Goal: Check status: Check status

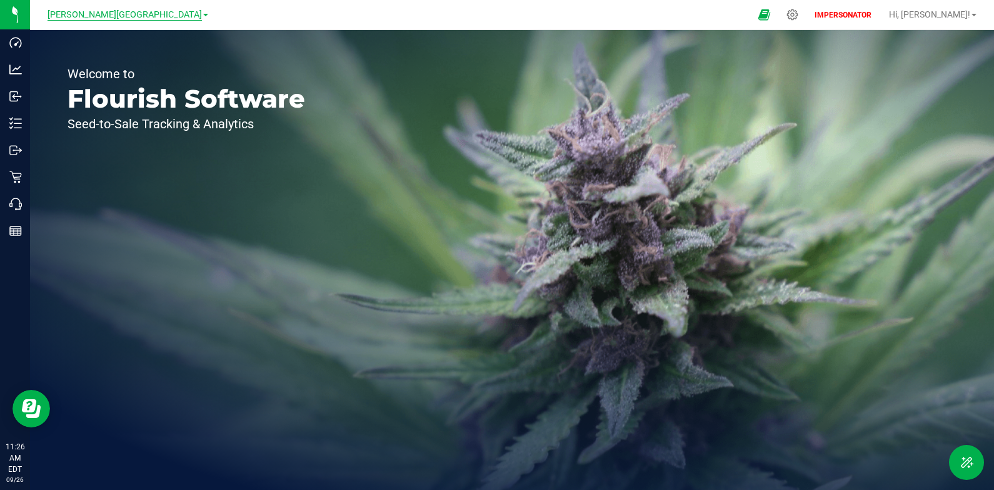
click at [141, 10] on span "[PERSON_NAME][GEOGRAPHIC_DATA]" at bounding box center [125, 14] width 154 height 11
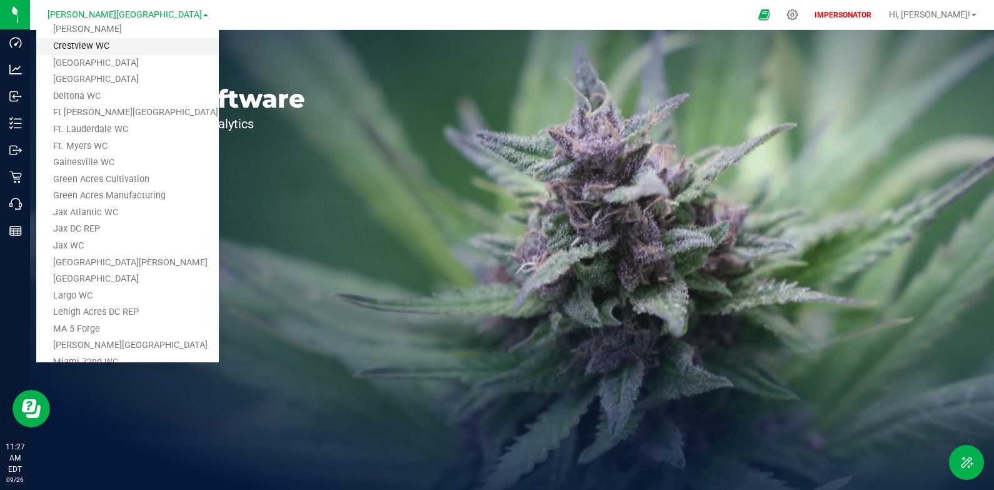
scroll to position [178, 0]
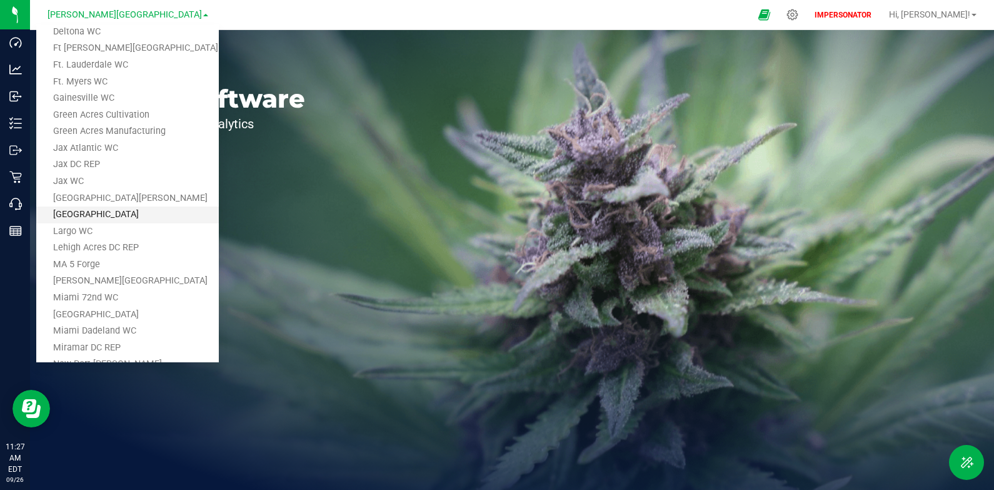
click at [99, 216] on link "[GEOGRAPHIC_DATA]" at bounding box center [127, 214] width 183 height 17
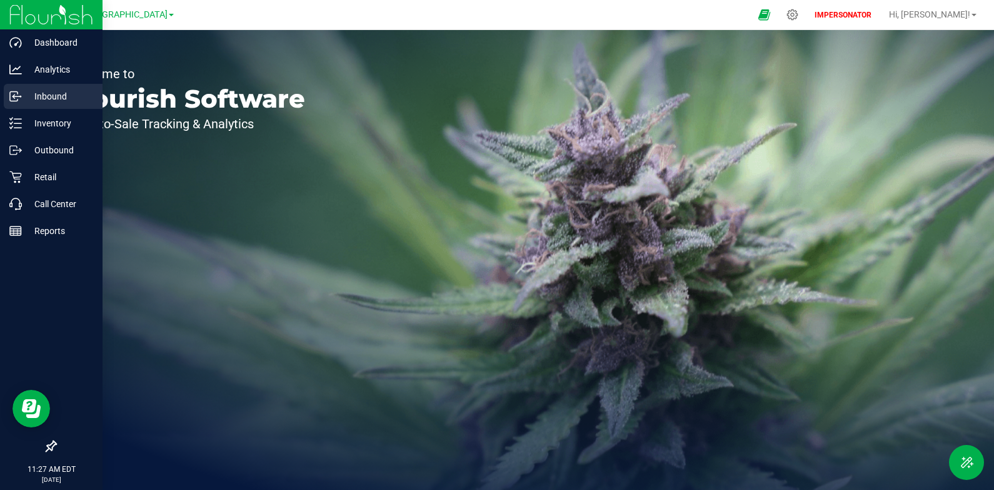
click at [47, 93] on p "Inbound" at bounding box center [59, 96] width 75 height 15
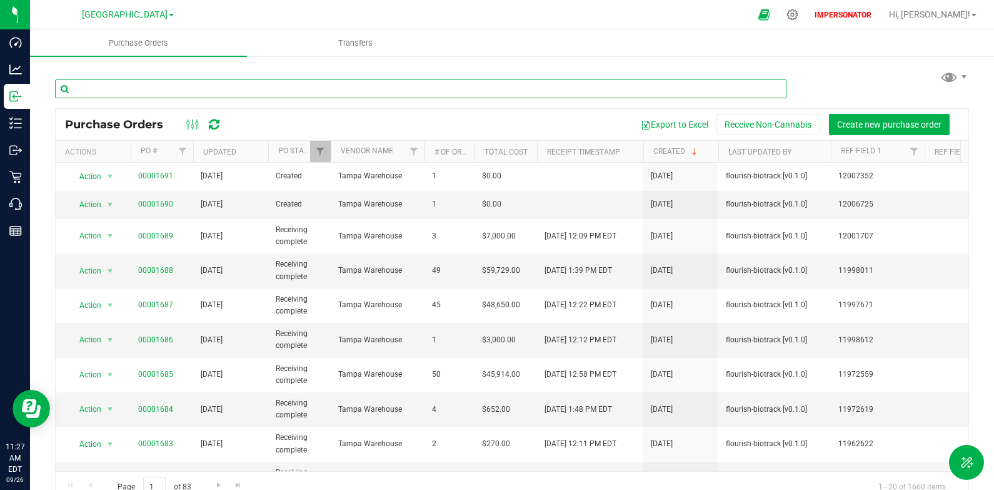
click at [218, 80] on input "text" at bounding box center [421, 88] width 732 height 19
paste input "688"
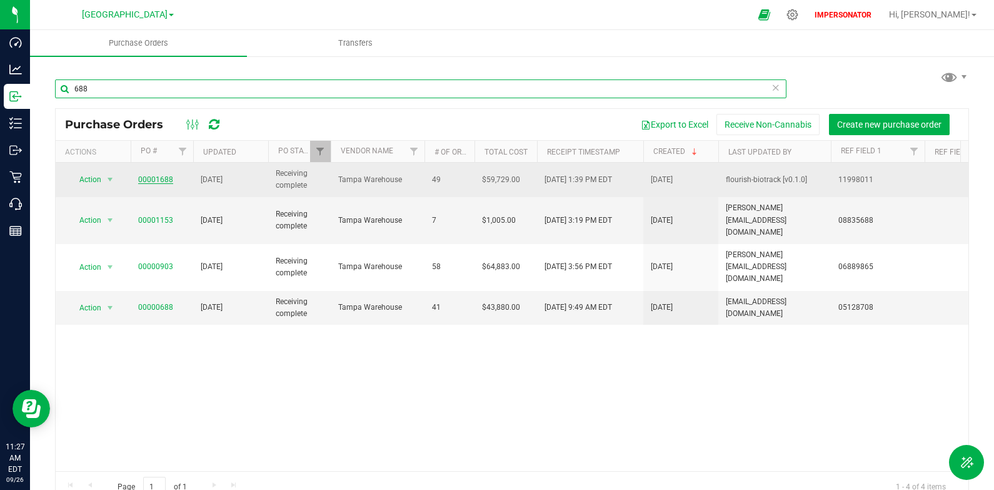
type input "688"
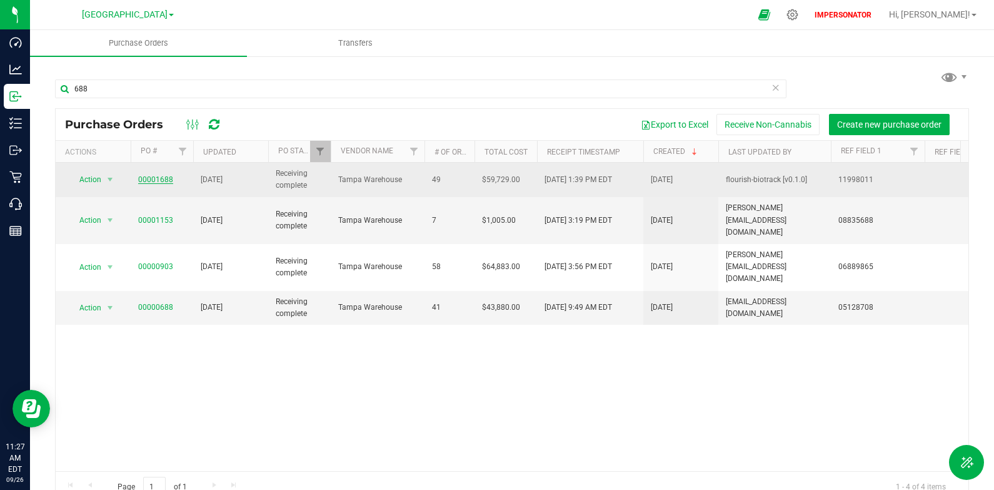
click at [159, 179] on link "00001688" at bounding box center [155, 179] width 35 height 9
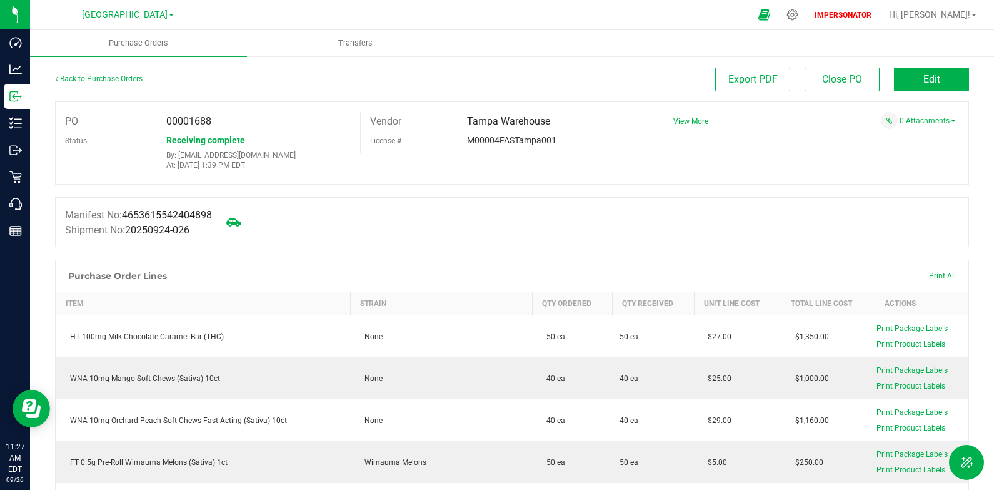
drag, startPoint x: 236, startPoint y: 120, endPoint x: 64, endPoint y: 114, distance: 172.1
click at [64, 114] on div "PO 00001688" at bounding box center [208, 121] width 305 height 19
copy div "PO 00001688"
drag, startPoint x: 218, startPoint y: 123, endPoint x: 211, endPoint y: 123, distance: 6.9
click at [217, 123] on div "00001688" at bounding box center [258, 121] width 203 height 19
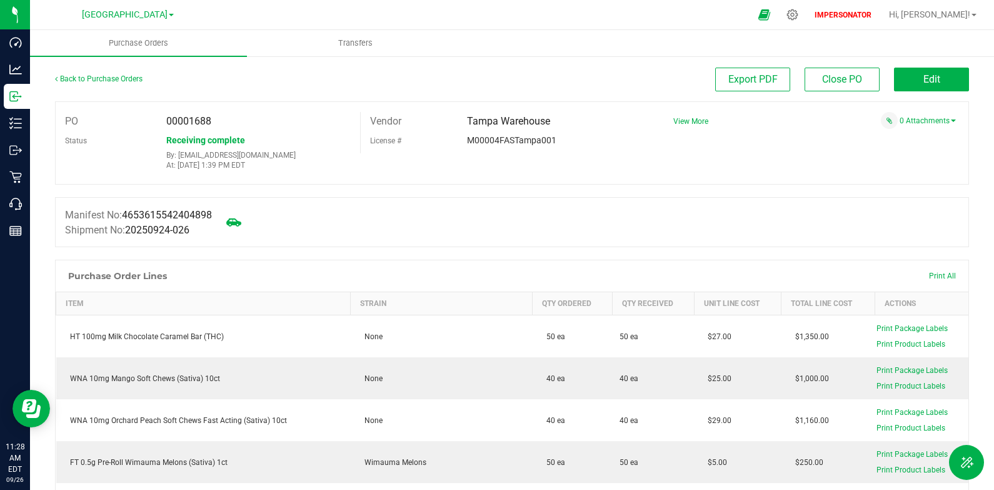
click at [191, 123] on span "00001688" at bounding box center [188, 121] width 45 height 12
copy span "00001688"
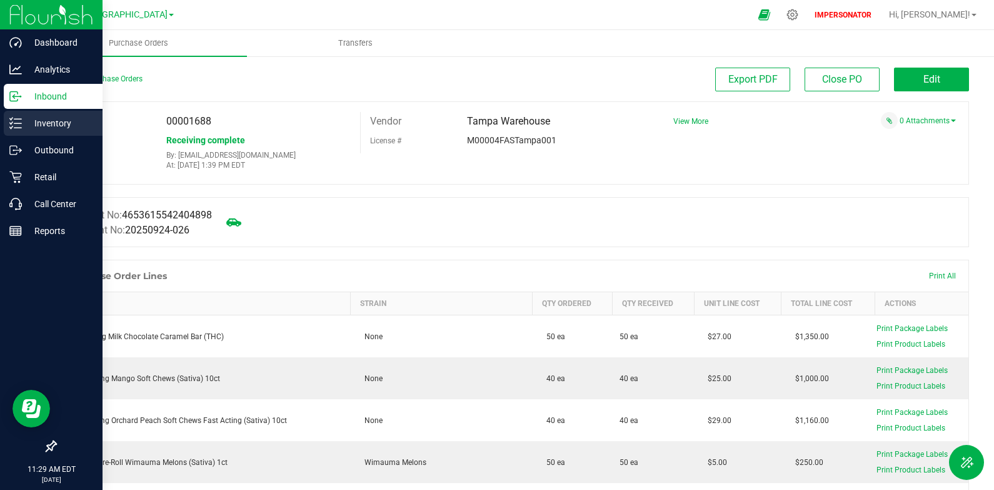
click at [27, 128] on p "Inventory" at bounding box center [59, 123] width 75 height 15
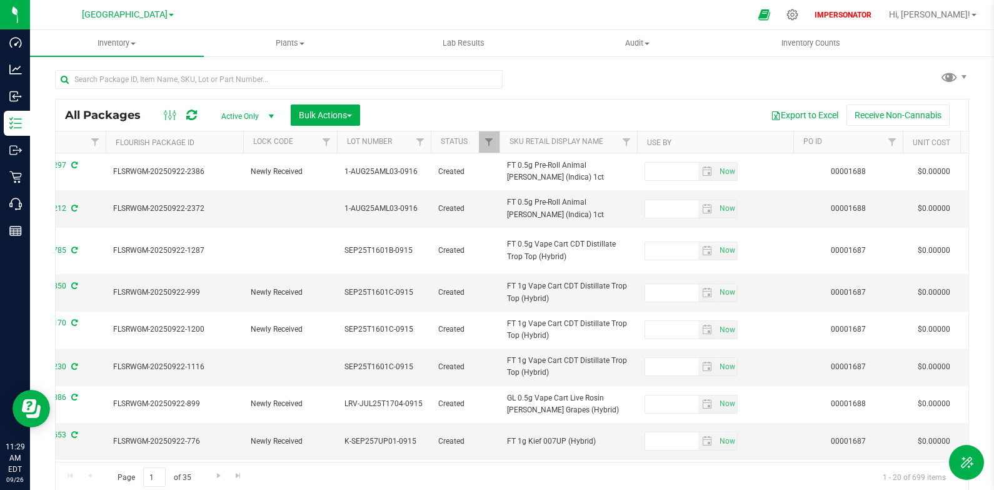
scroll to position [0, 757]
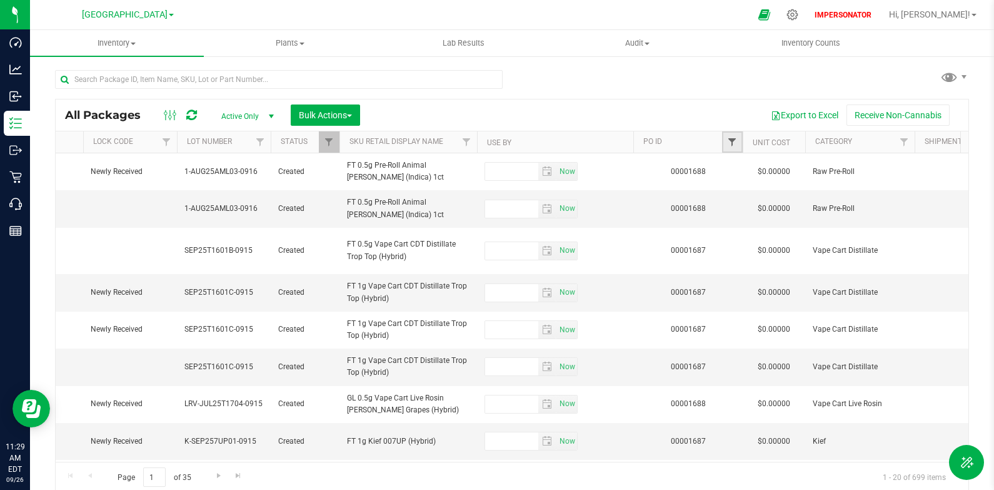
click at [733, 143] on span "Filter" at bounding box center [732, 142] width 10 height 10
paste input "00001688"
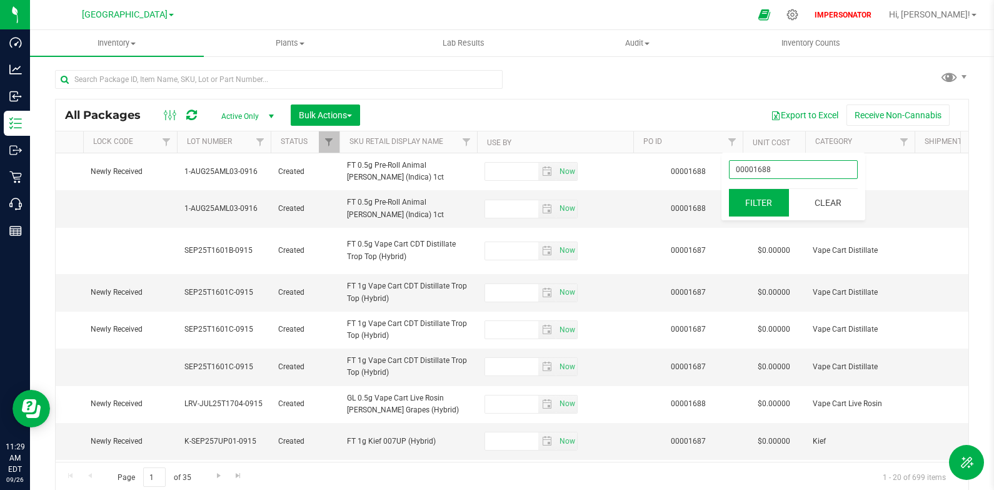
type input "00001688"
click at [769, 201] on button "Filter" at bounding box center [759, 203] width 60 height 28
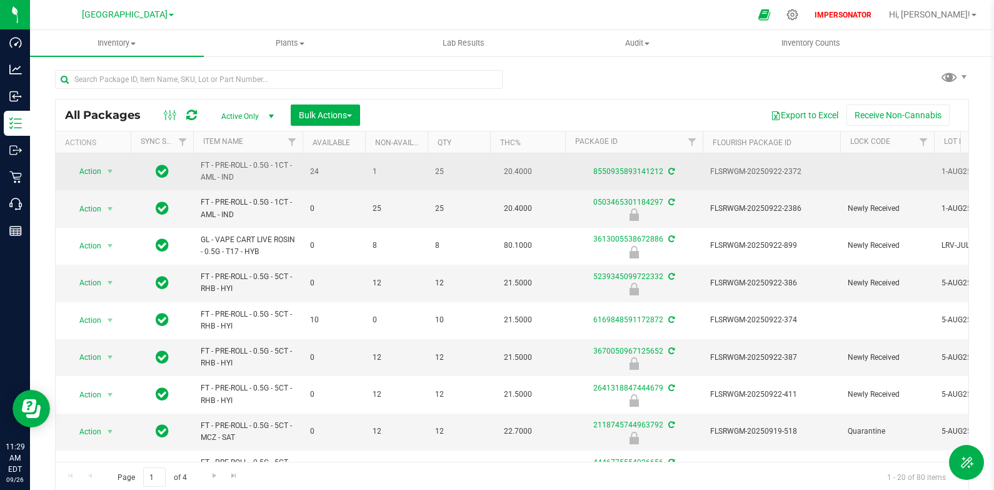
click at [167, 173] on icon at bounding box center [162, 170] width 13 height 15
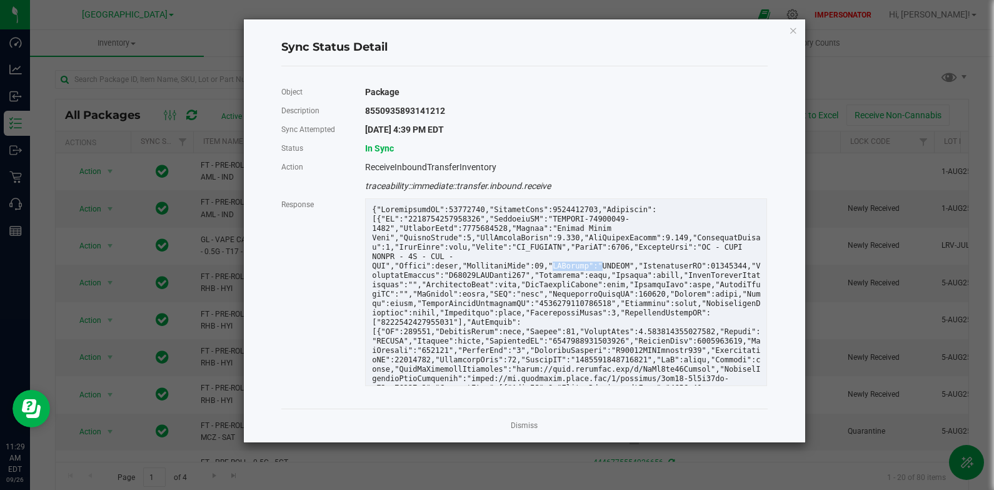
drag, startPoint x: 595, startPoint y: 265, endPoint x: 549, endPoint y: 263, distance: 45.7
copy div ""QAStatus":"
drag, startPoint x: 634, startPoint y: 263, endPoint x: 550, endPoint y: 262, distance: 84.4
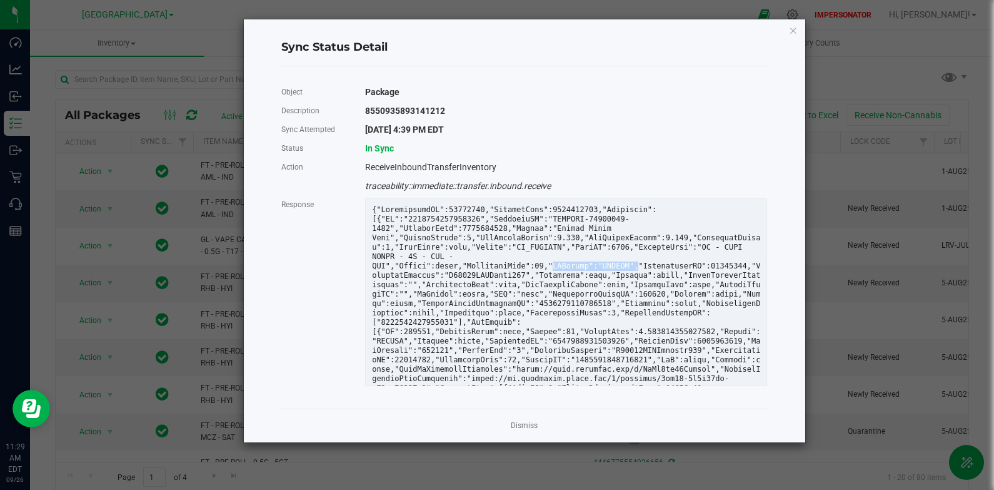
copy div ""QAStatus":"PASSED""
click at [398, 111] on div "8550935893141212" at bounding box center [566, 110] width 421 height 19
copy div "8550935893141212"
click at [523, 423] on link "Dismiss" at bounding box center [524, 425] width 27 height 11
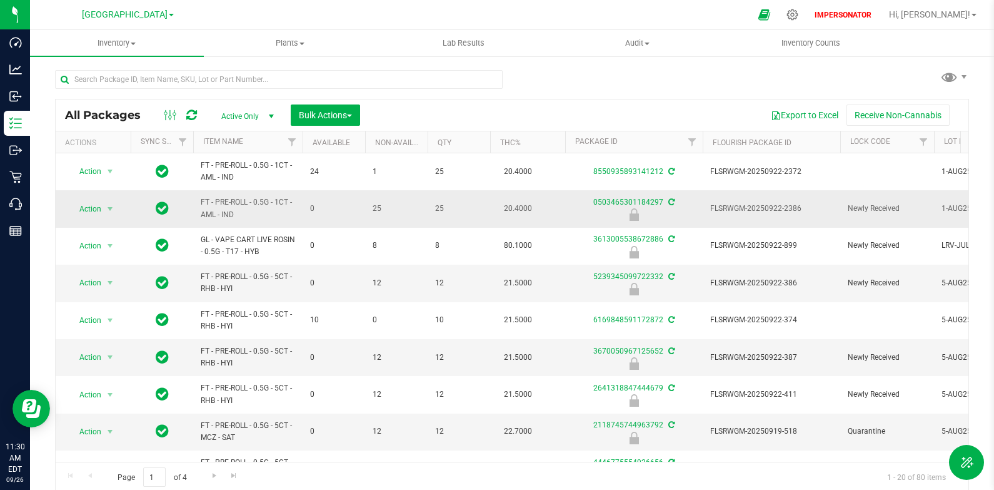
click at [161, 208] on icon at bounding box center [162, 207] width 13 height 15
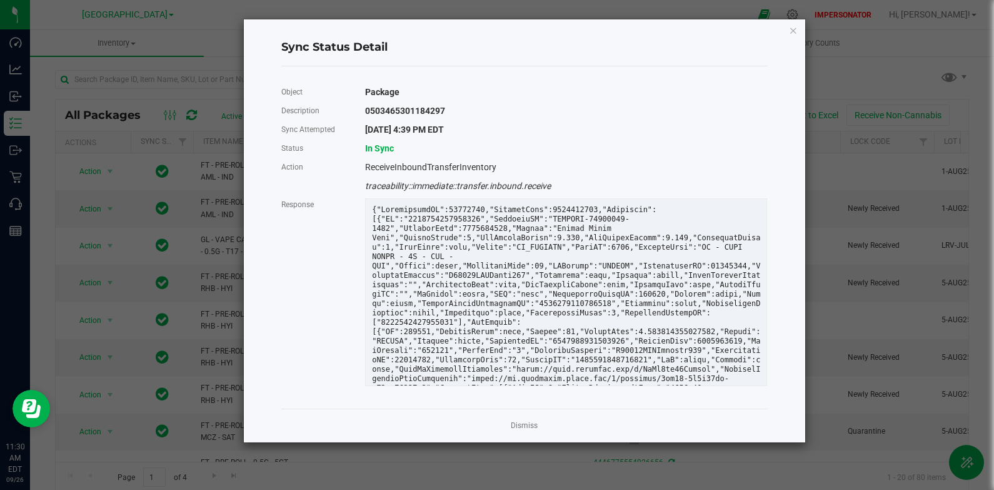
click at [412, 111] on div "0503465301184297" at bounding box center [566, 110] width 421 height 19
copy div "0503465301184297"
click at [526, 424] on link "Dismiss" at bounding box center [524, 425] width 27 height 11
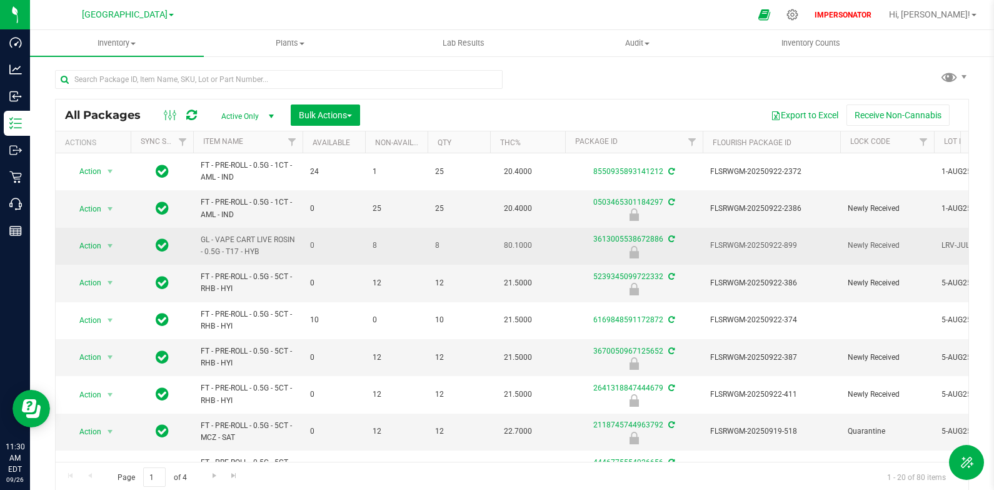
click at [158, 249] on icon at bounding box center [162, 244] width 13 height 15
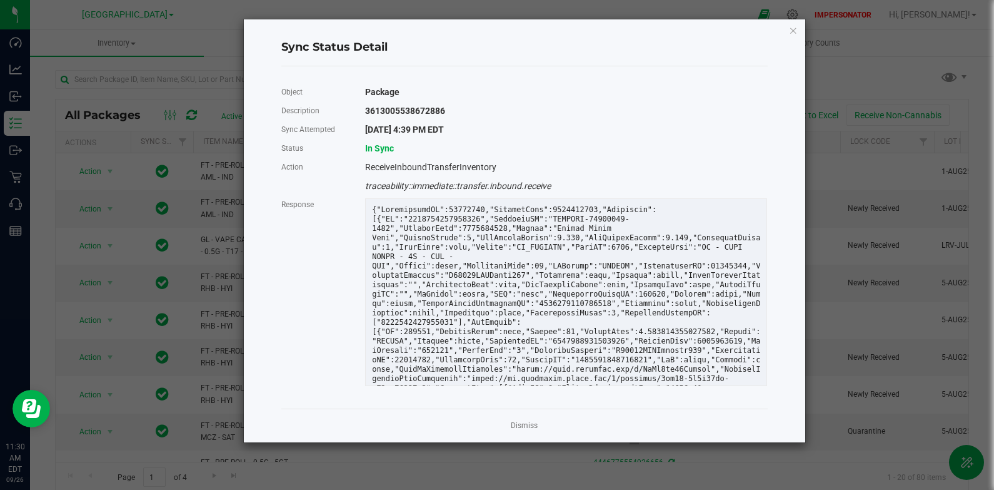
click at [436, 110] on div "3613005538672886" at bounding box center [566, 110] width 421 height 19
copy div "3613005538672886"
click at [531, 427] on link "Dismiss" at bounding box center [524, 425] width 27 height 11
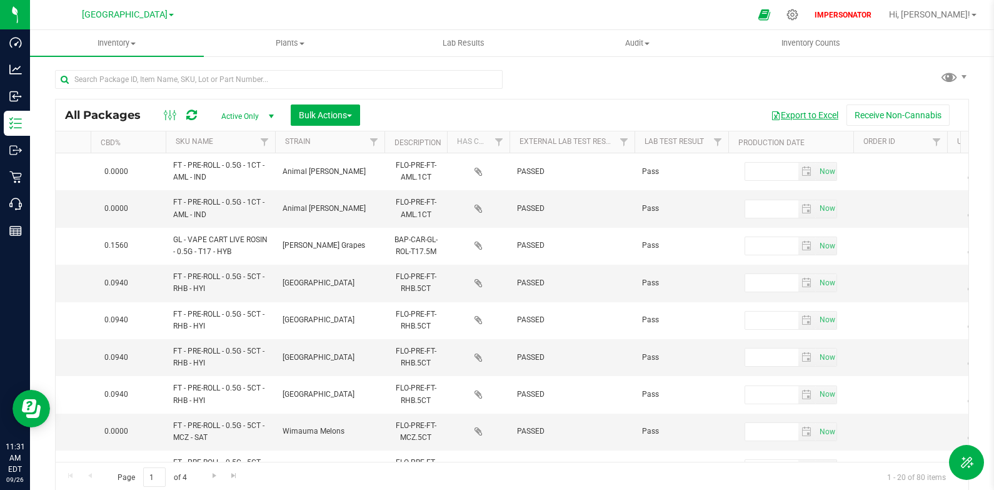
click at [805, 111] on button "Export to Excel" at bounding box center [805, 114] width 84 height 21
click at [148, 19] on span "[GEOGRAPHIC_DATA]" at bounding box center [125, 14] width 86 height 11
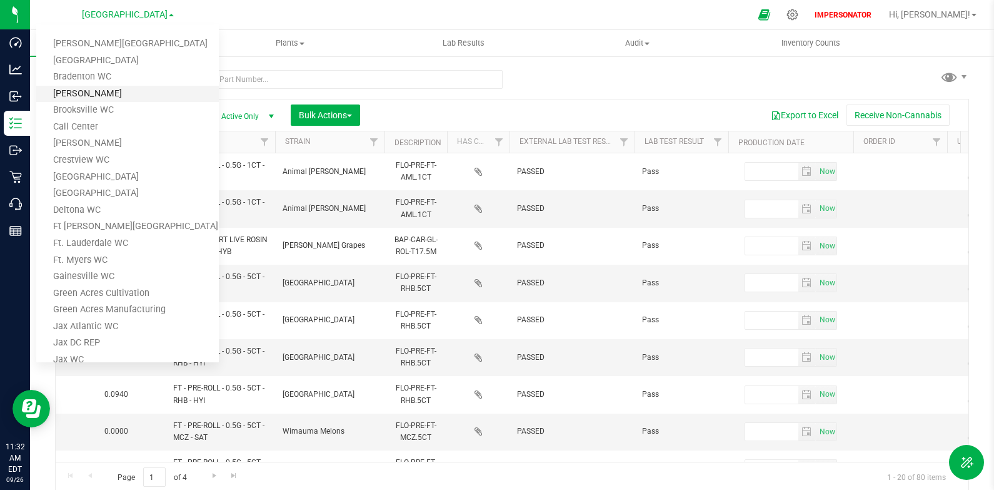
click at [129, 90] on link "[PERSON_NAME]" at bounding box center [127, 94] width 183 height 17
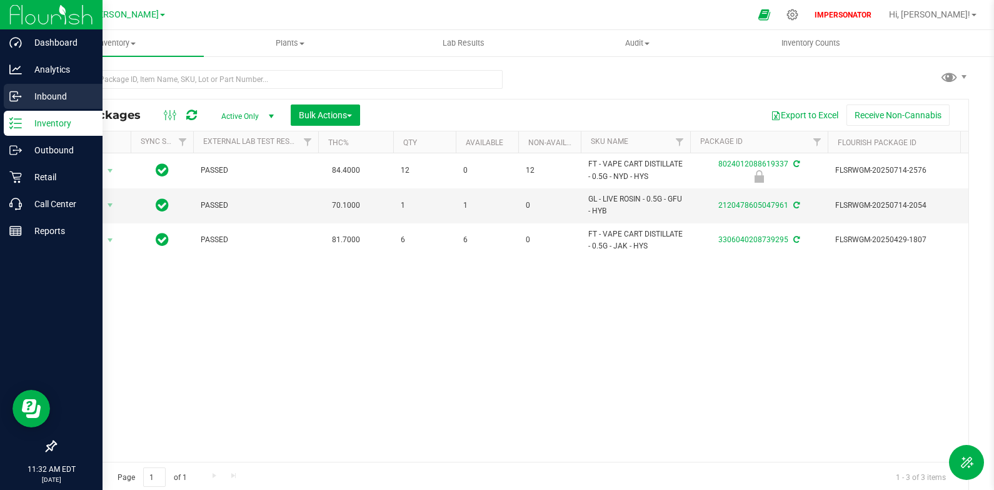
click at [59, 96] on p "Inbound" at bounding box center [59, 96] width 75 height 15
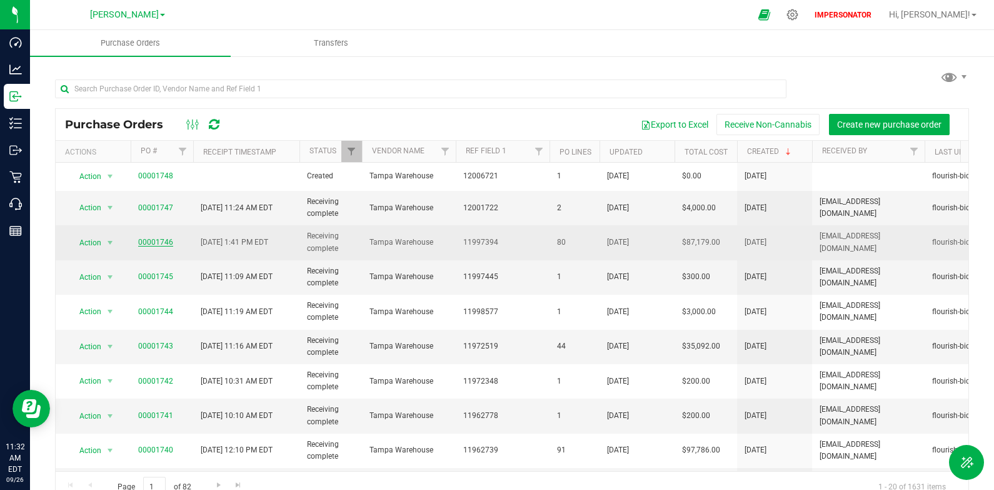
click at [146, 243] on link "00001746" at bounding box center [155, 242] width 35 height 9
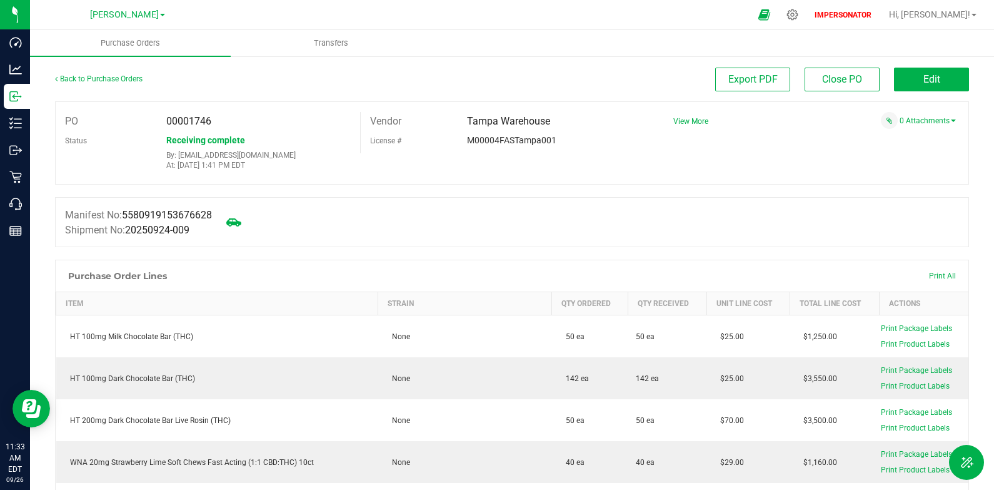
click at [211, 122] on div "00001746" at bounding box center [258, 121] width 203 height 19
click at [210, 122] on span "00001746" at bounding box center [188, 121] width 45 height 12
click at [207, 123] on span "00001746" at bounding box center [188, 121] width 45 height 12
copy span "00001746"
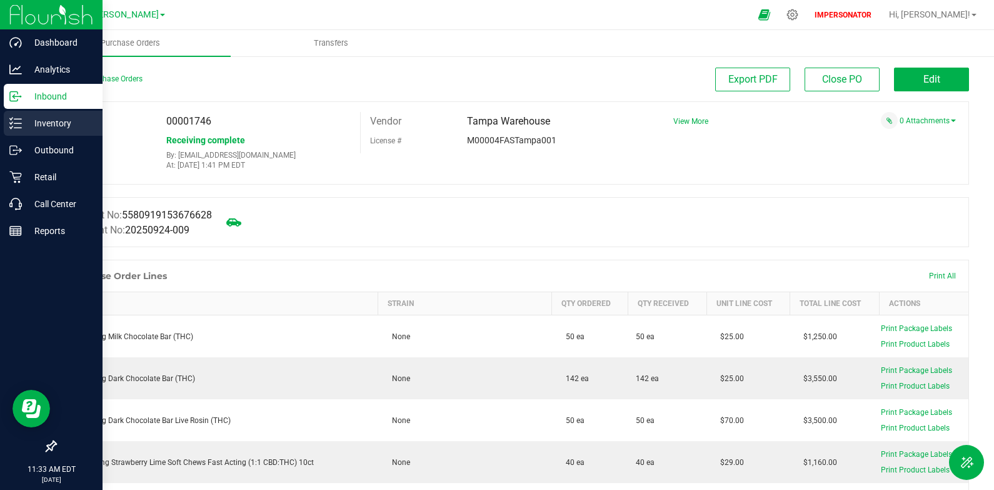
click at [26, 126] on p "Inventory" at bounding box center [59, 123] width 75 height 15
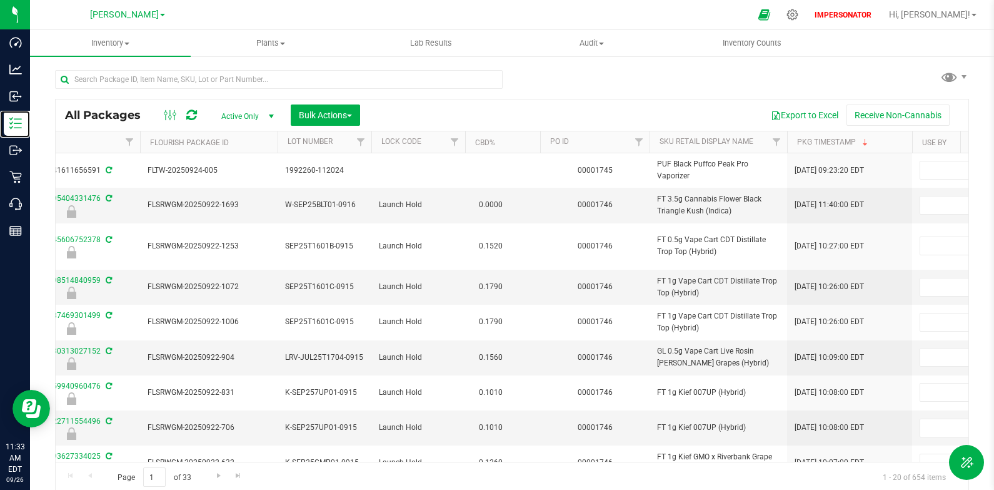
scroll to position [0, 707]
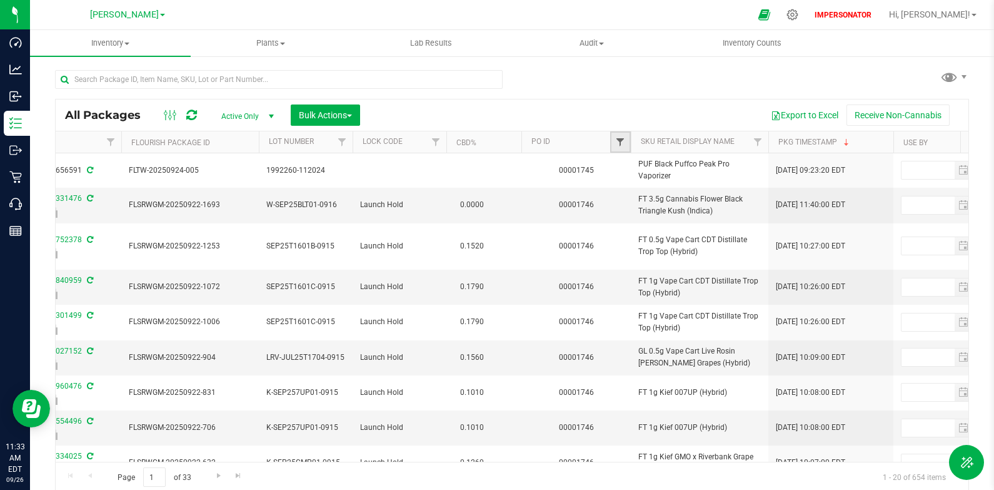
click at [620, 146] on span "Filter" at bounding box center [620, 142] width 10 height 10
paste input "00001746"
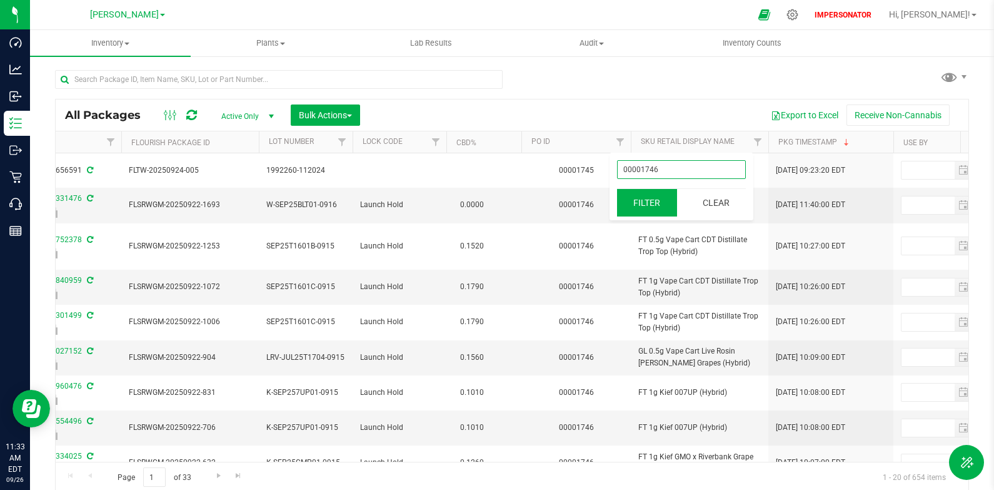
type input "00001746"
click at [637, 191] on button "Filter" at bounding box center [647, 203] width 60 height 28
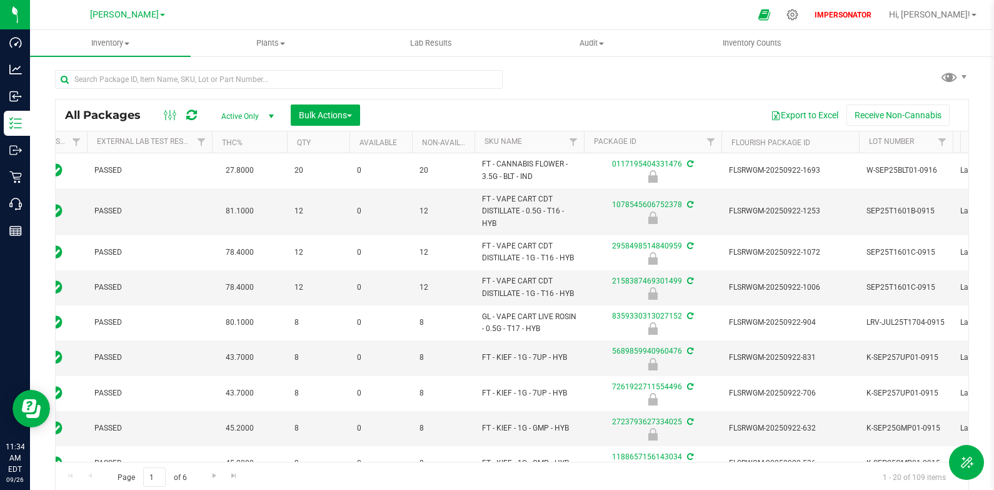
scroll to position [0, 16]
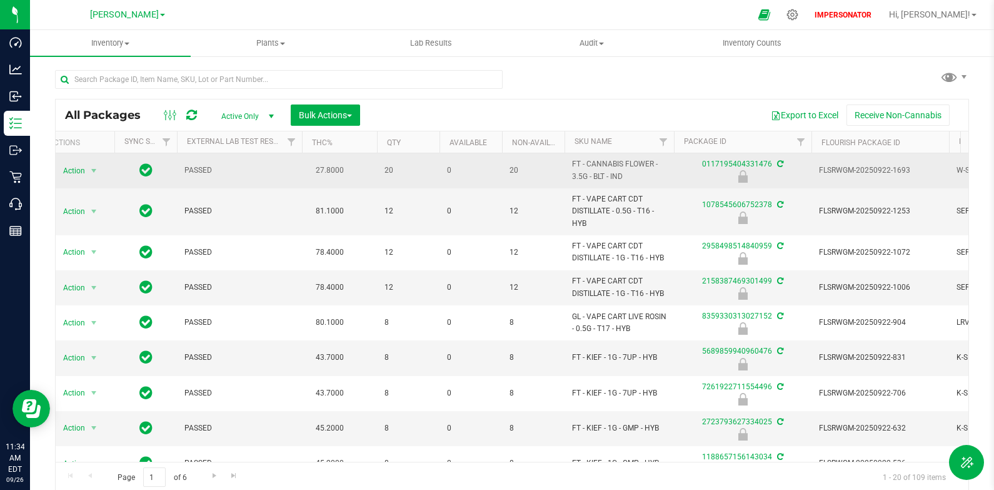
click at [148, 169] on icon at bounding box center [145, 169] width 13 height 15
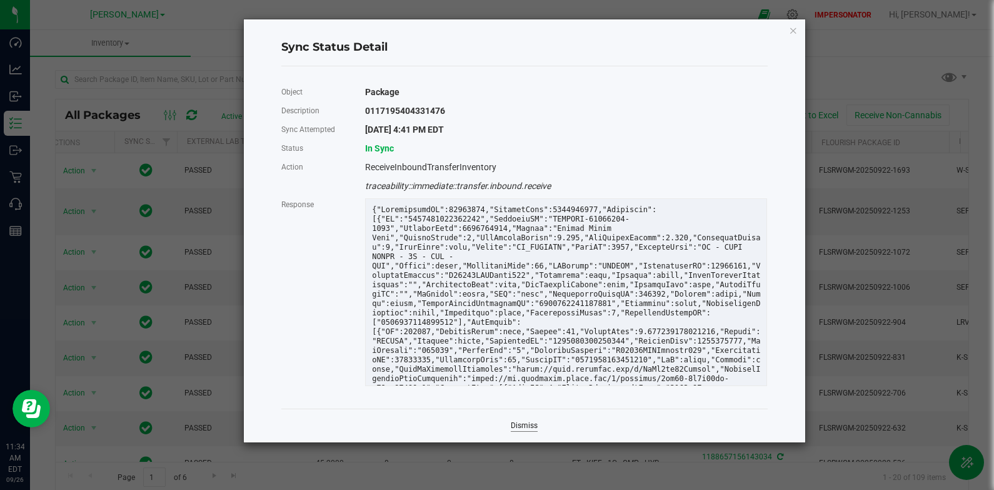
click at [527, 423] on link "Dismiss" at bounding box center [524, 425] width 27 height 11
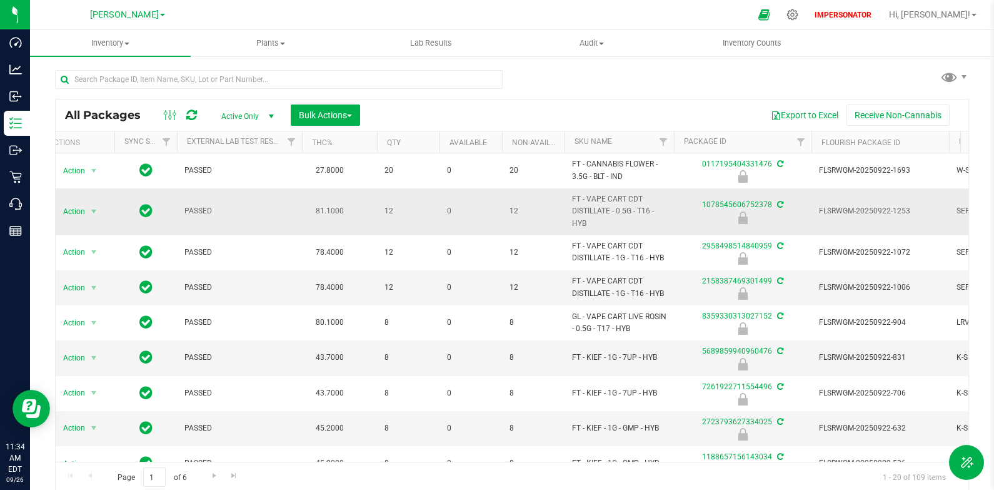
click at [149, 208] on icon at bounding box center [145, 210] width 13 height 15
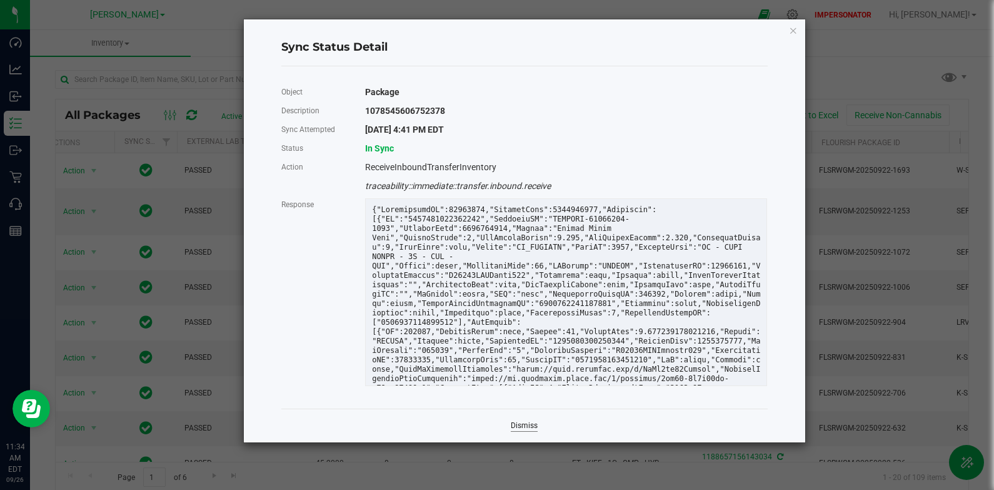
click at [517, 426] on link "Dismiss" at bounding box center [524, 425] width 27 height 11
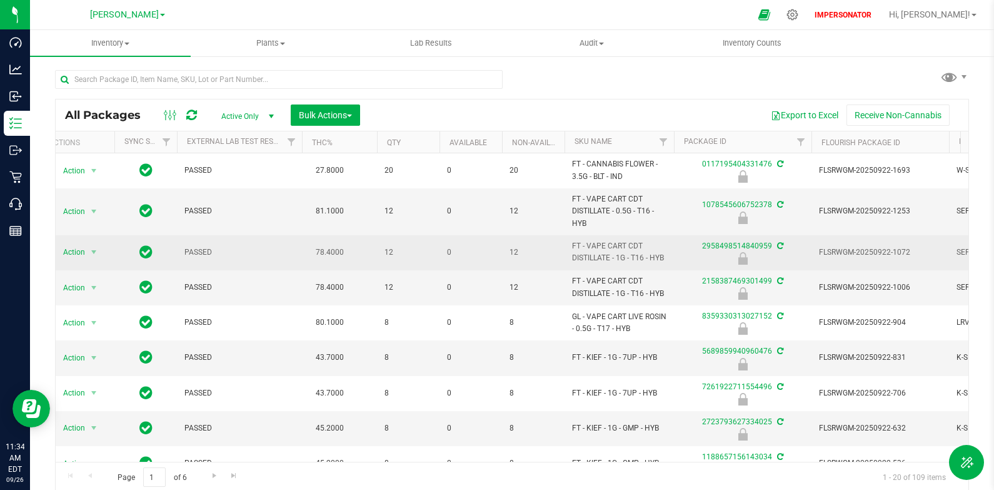
click at [144, 247] on icon at bounding box center [145, 251] width 13 height 15
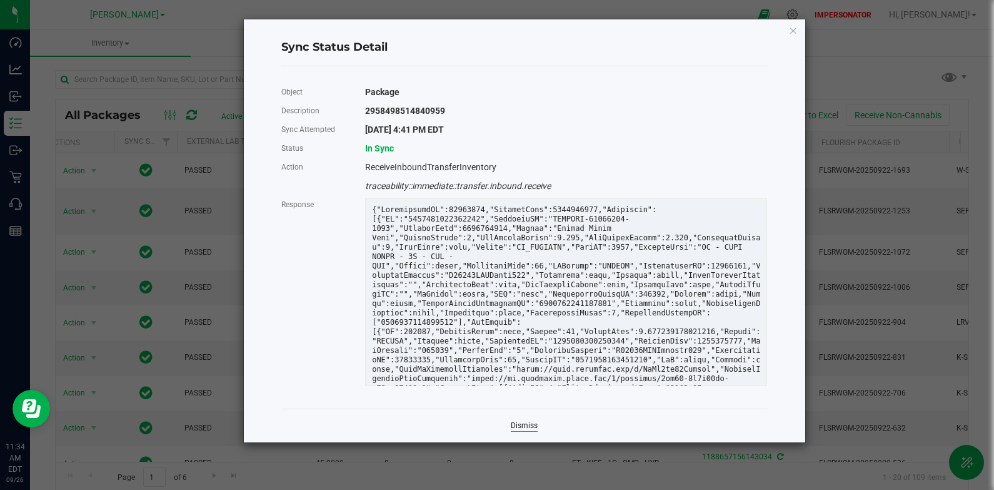
click at [533, 423] on link "Dismiss" at bounding box center [524, 425] width 27 height 11
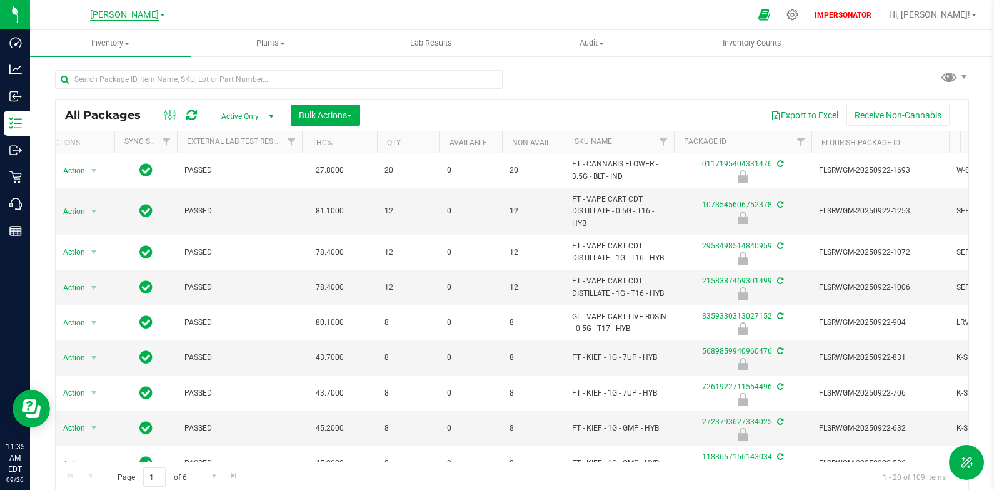
click at [126, 18] on span "[PERSON_NAME]" at bounding box center [124, 14] width 69 height 11
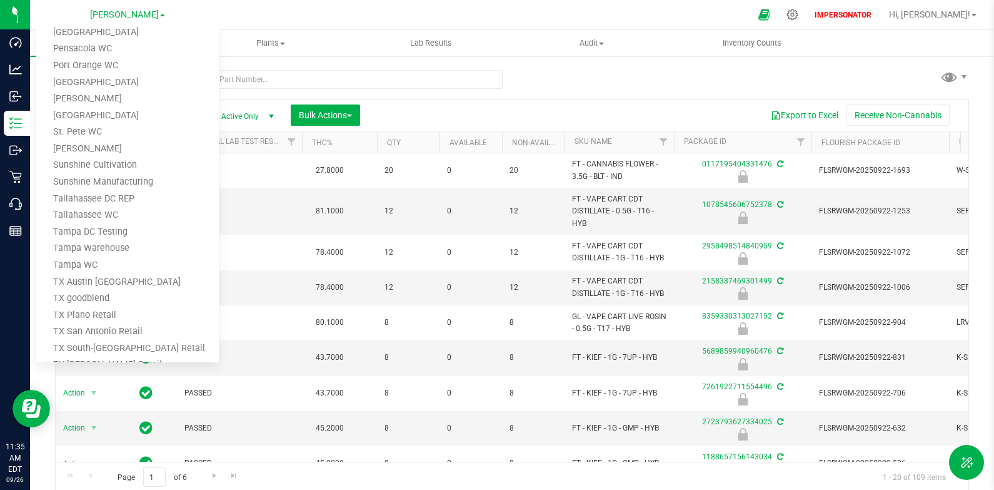
scroll to position [727, 0]
click at [102, 256] on link "Tampa WC" at bounding box center [127, 264] width 183 height 17
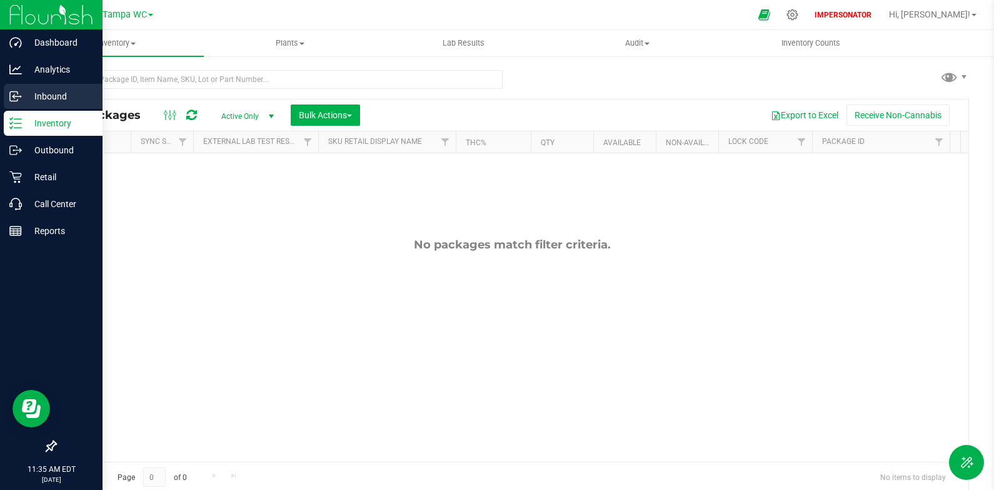
click at [8, 93] on div "Inbound" at bounding box center [53, 96] width 99 height 25
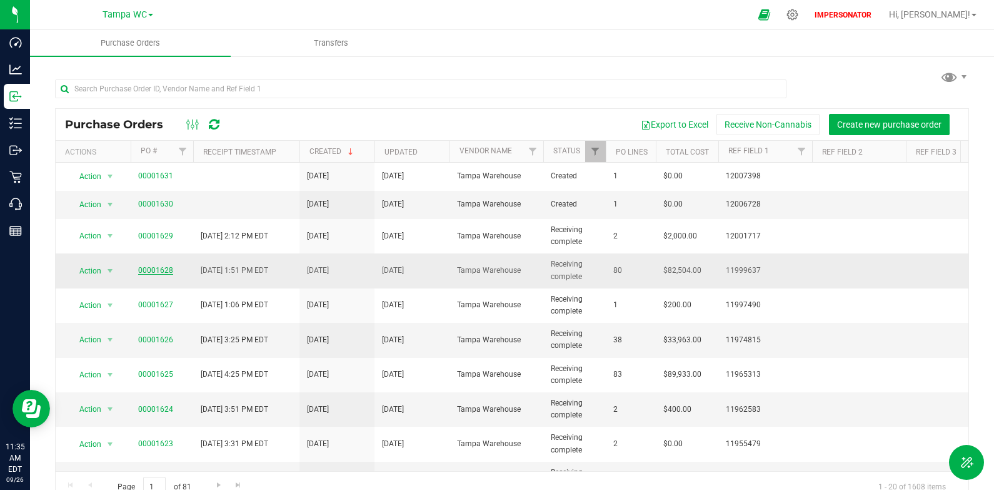
click at [165, 269] on link "00001628" at bounding box center [155, 270] width 35 height 9
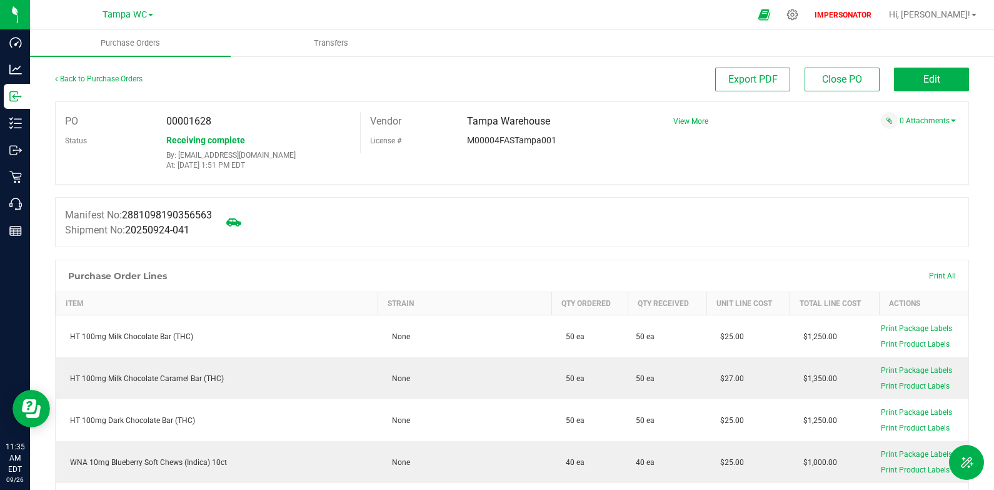
click at [204, 121] on span "00001628" at bounding box center [188, 121] width 45 height 12
copy span "00001628"
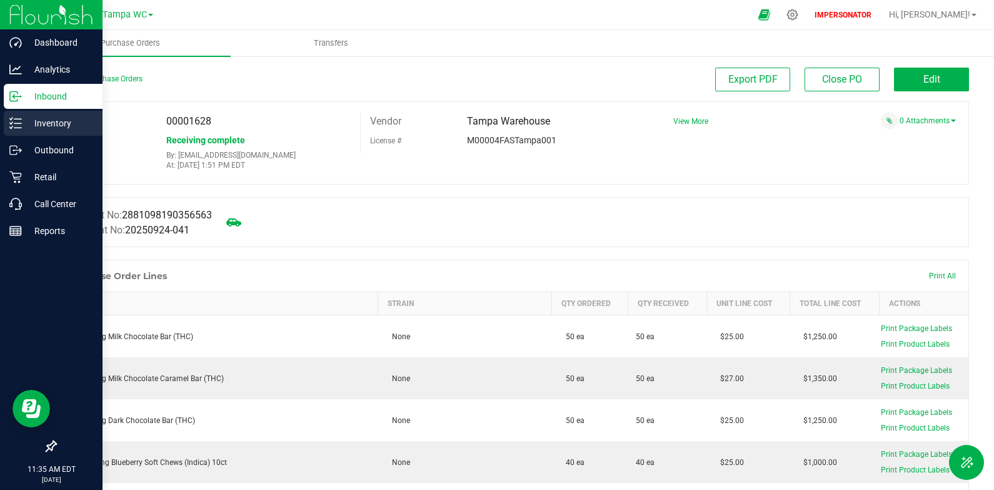
click at [20, 119] on line at bounding box center [17, 119] width 7 height 0
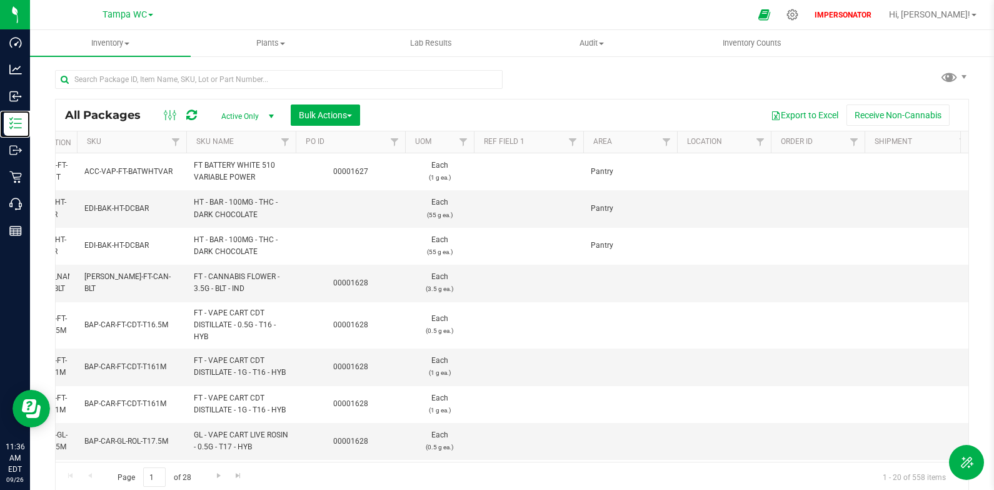
scroll to position [0, 1755]
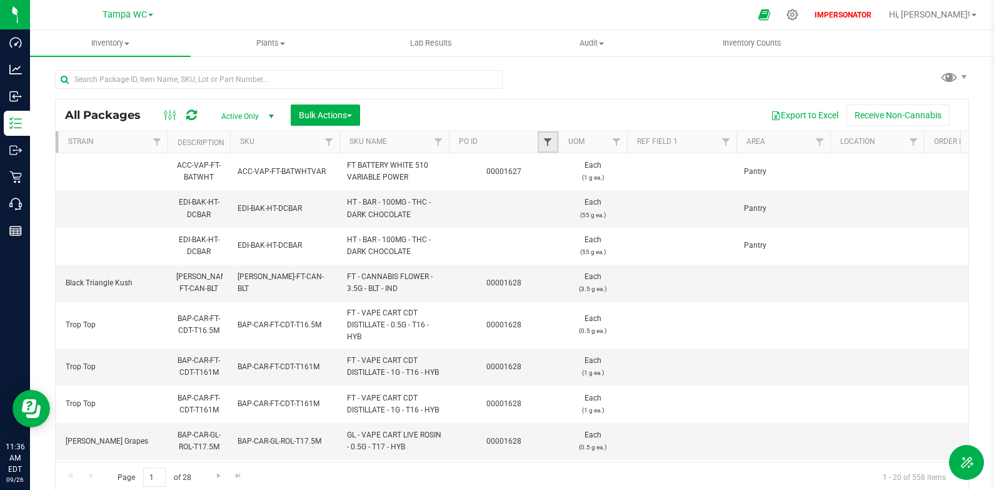
click at [552, 140] on span "Filter" at bounding box center [548, 142] width 10 height 10
paste input "00001628"
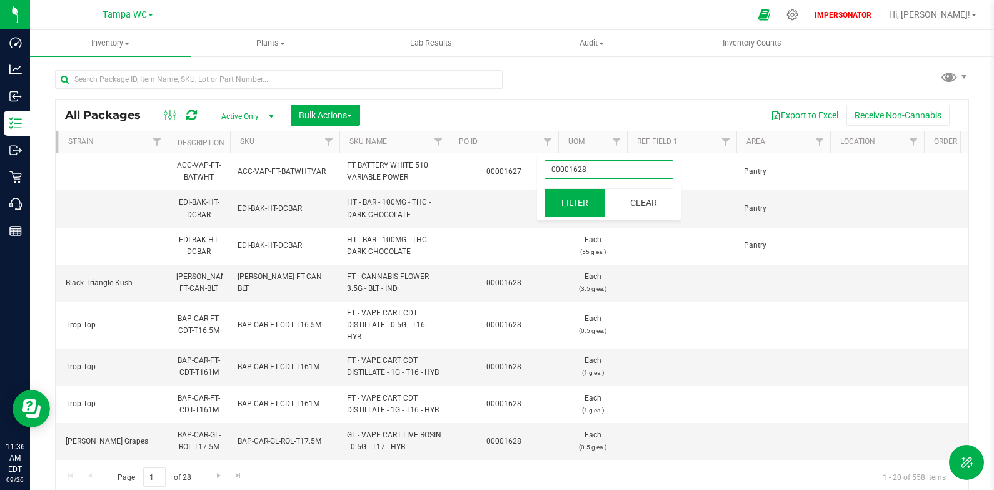
type input "00001628"
click at [570, 204] on button "Filter" at bounding box center [575, 203] width 60 height 28
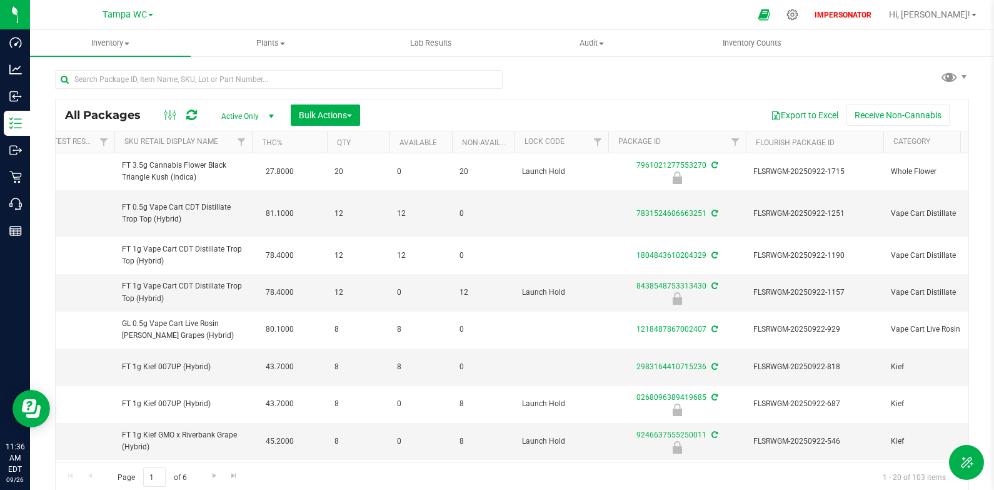
scroll to position [0, 134]
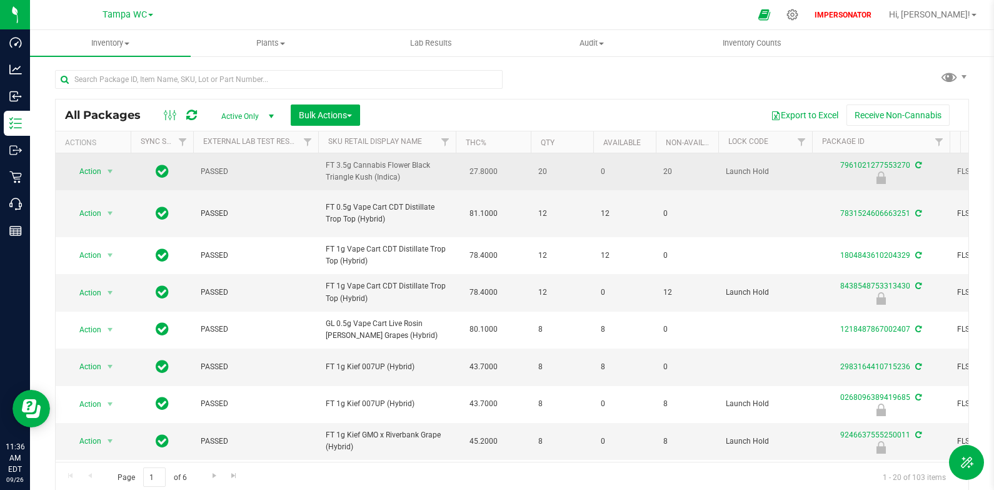
click at [163, 171] on icon at bounding box center [162, 170] width 13 height 15
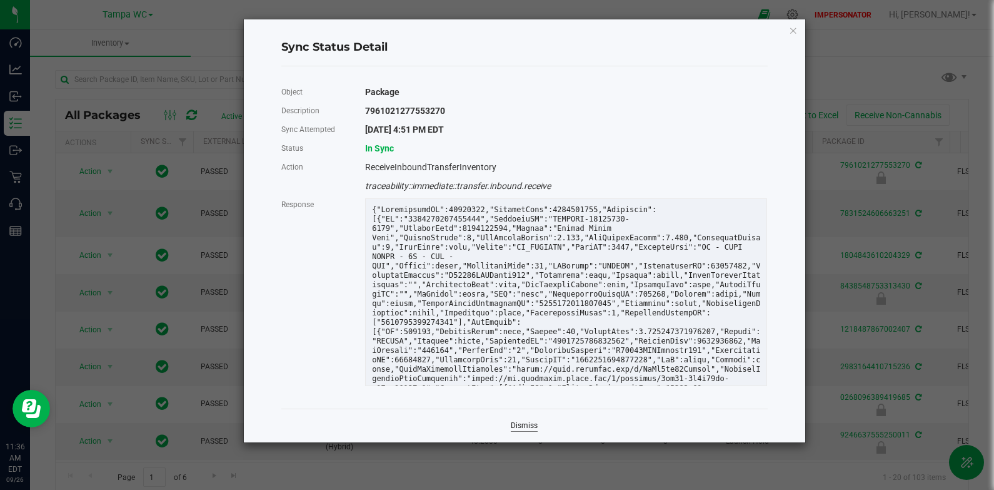
click at [520, 423] on link "Dismiss" at bounding box center [524, 425] width 27 height 11
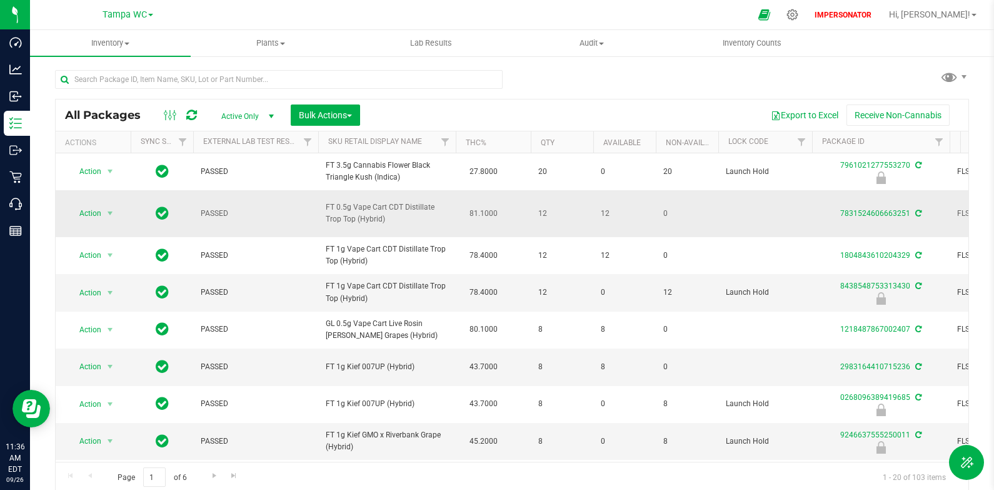
click at [168, 216] on icon at bounding box center [162, 212] width 13 height 15
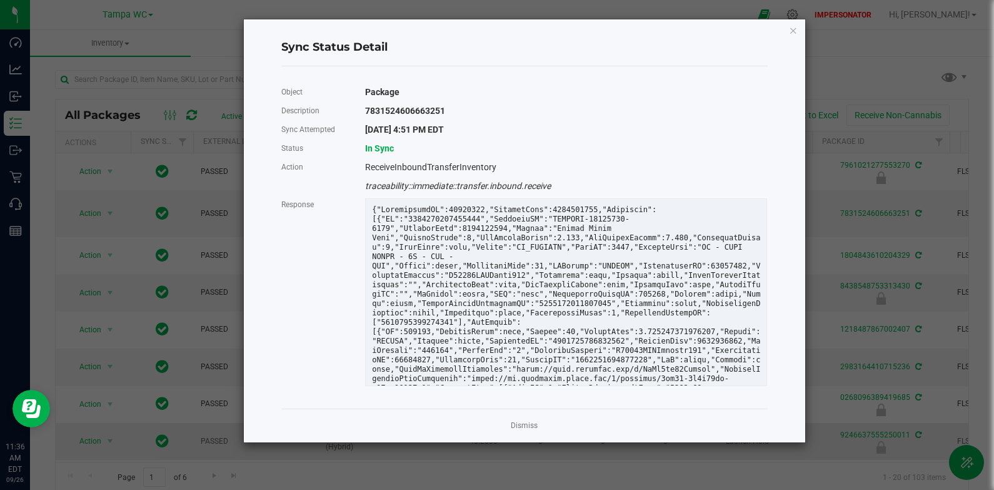
click at [527, 427] on link "Dismiss" at bounding box center [524, 425] width 27 height 11
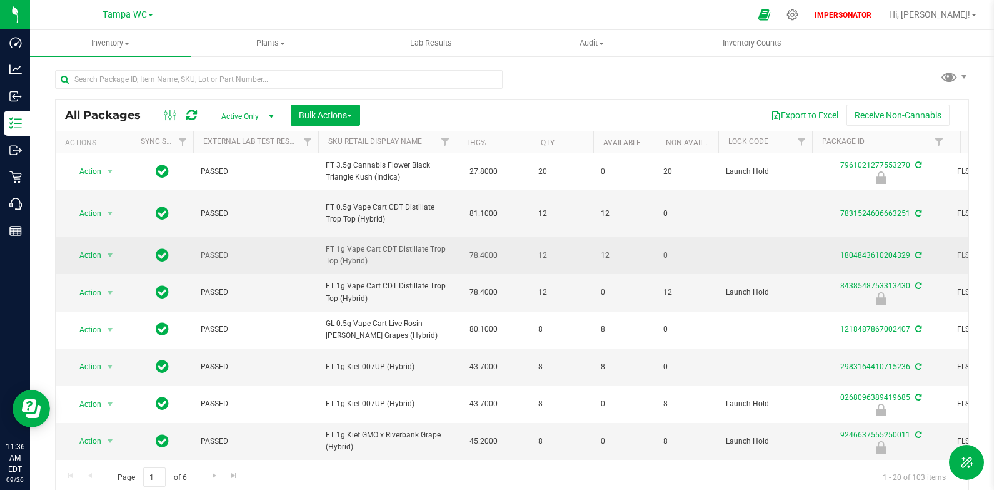
click at [164, 258] on icon at bounding box center [162, 254] width 13 height 15
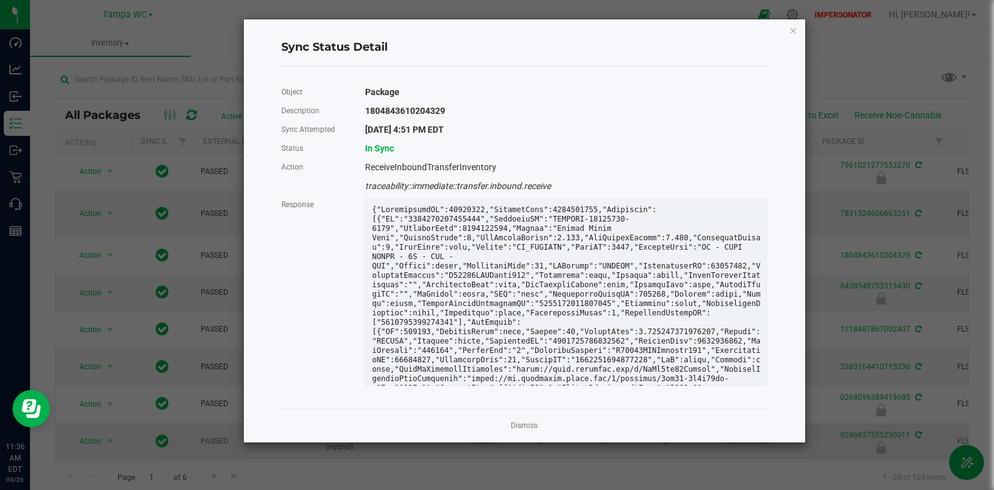
click at [522, 425] on link "Dismiss" at bounding box center [524, 425] width 27 height 11
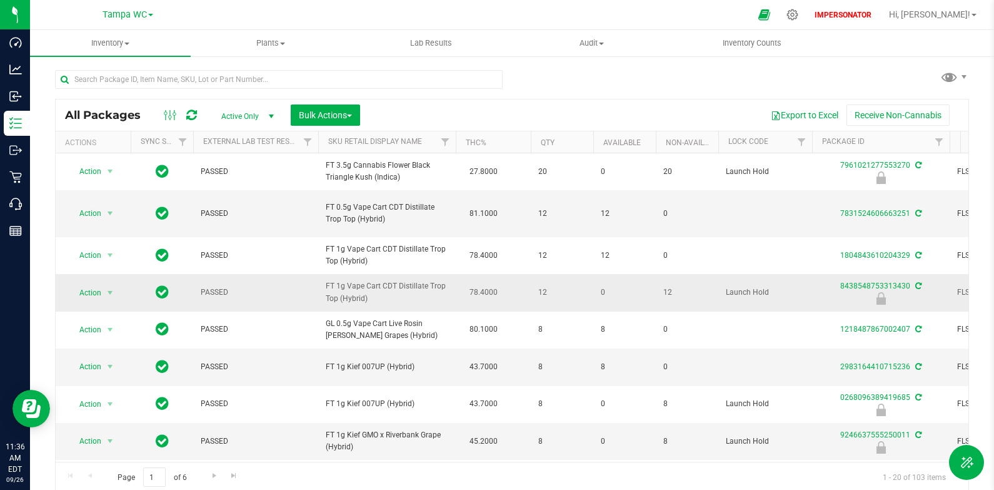
click at [163, 289] on icon at bounding box center [162, 291] width 13 height 15
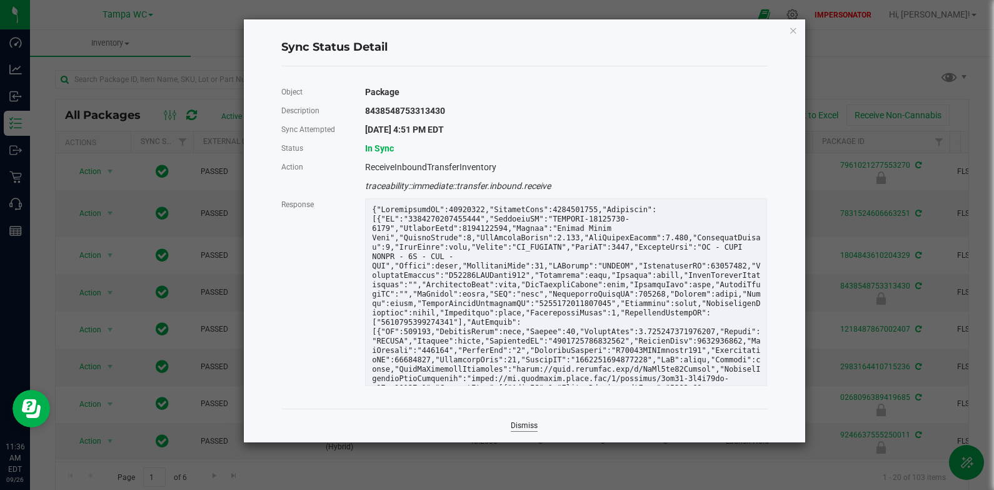
click at [520, 425] on link "Dismiss" at bounding box center [524, 425] width 27 height 11
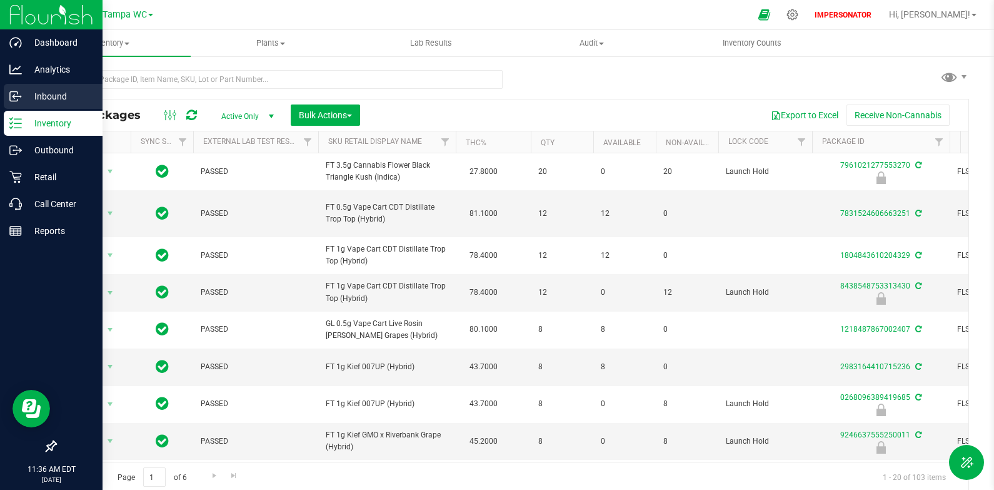
click at [24, 96] on p "Inbound" at bounding box center [59, 96] width 75 height 15
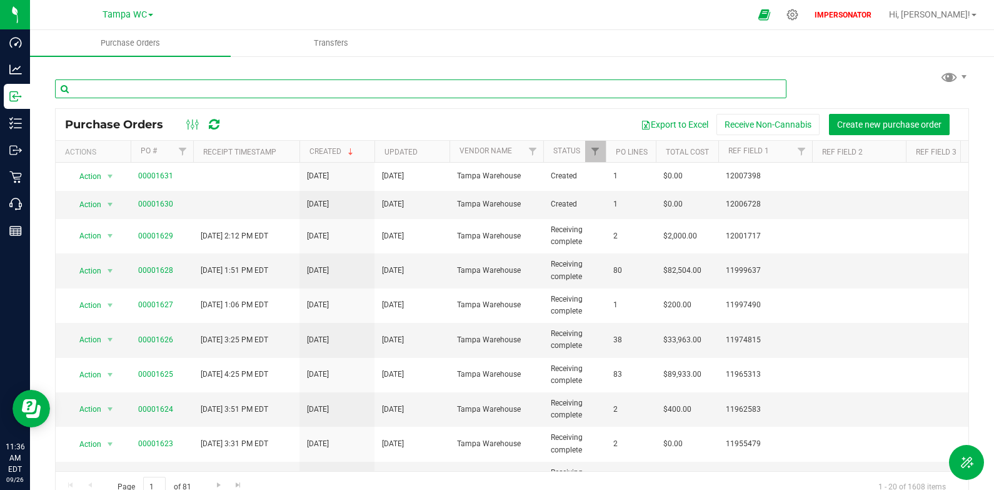
click at [260, 84] on input "text" at bounding box center [421, 88] width 732 height 19
paste input "00001629"
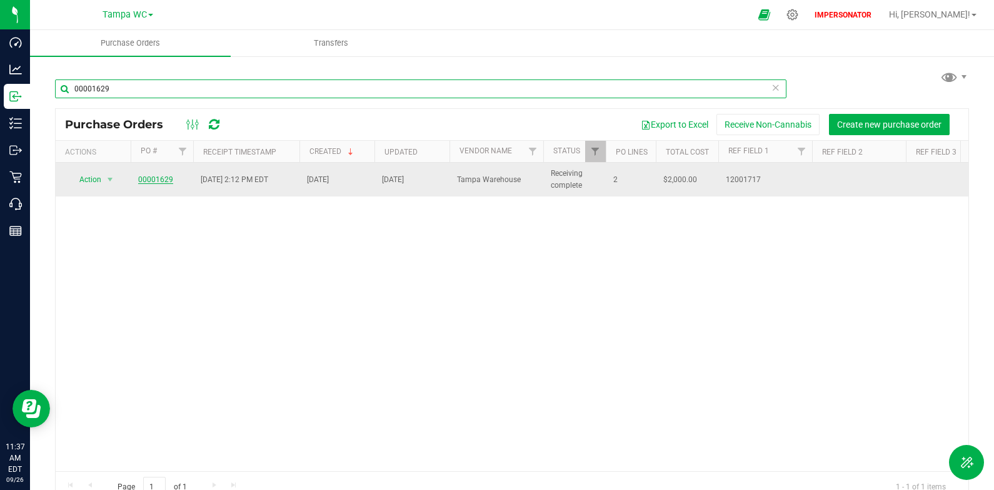
type input "00001629"
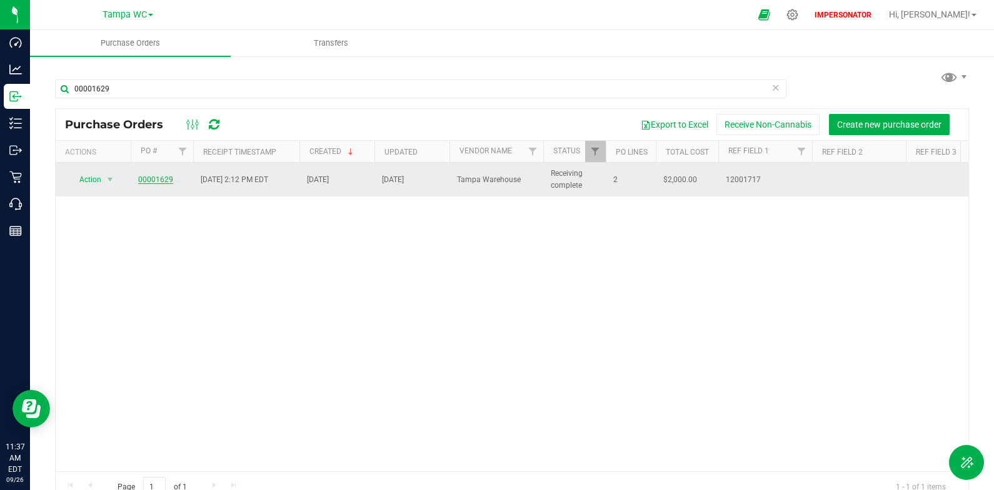
click at [164, 177] on link "00001629" at bounding box center [155, 179] width 35 height 9
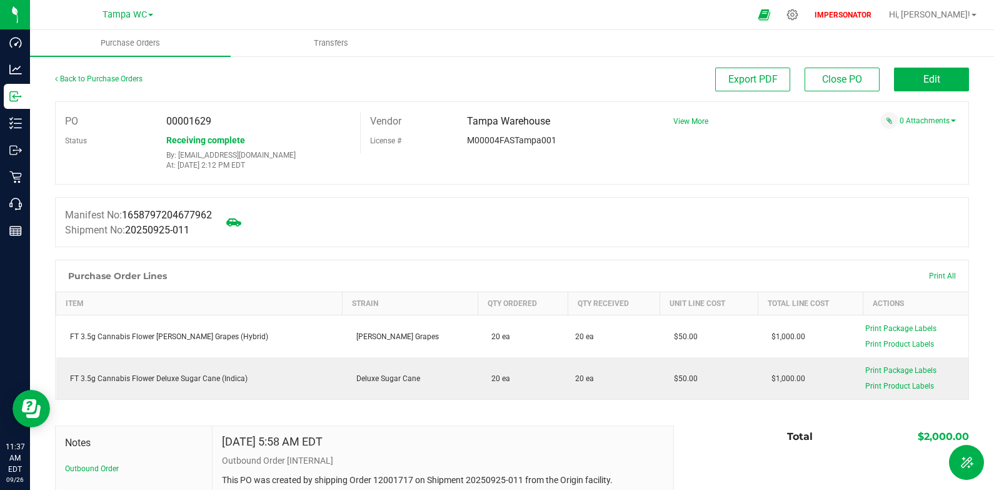
click at [201, 120] on span "00001629" at bounding box center [188, 121] width 45 height 12
copy span "00001629"
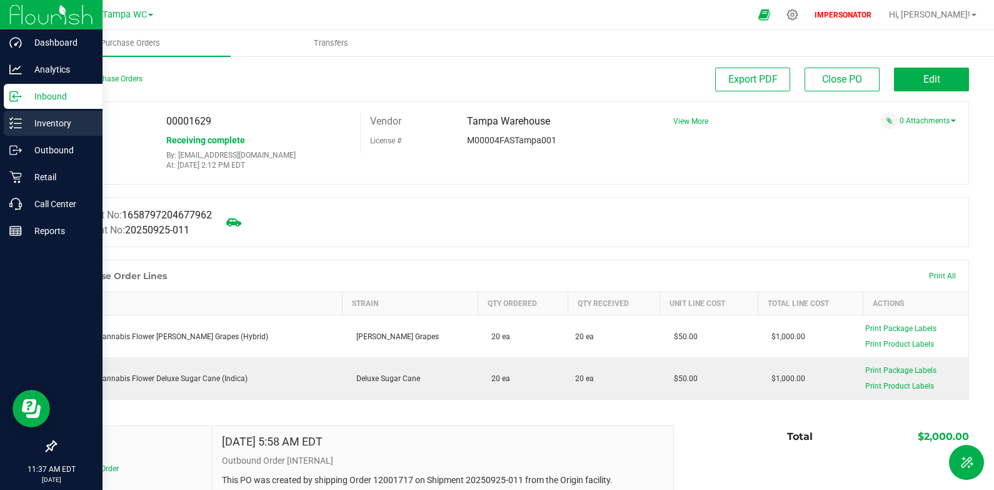
click at [18, 129] on icon at bounding box center [15, 123] width 13 height 13
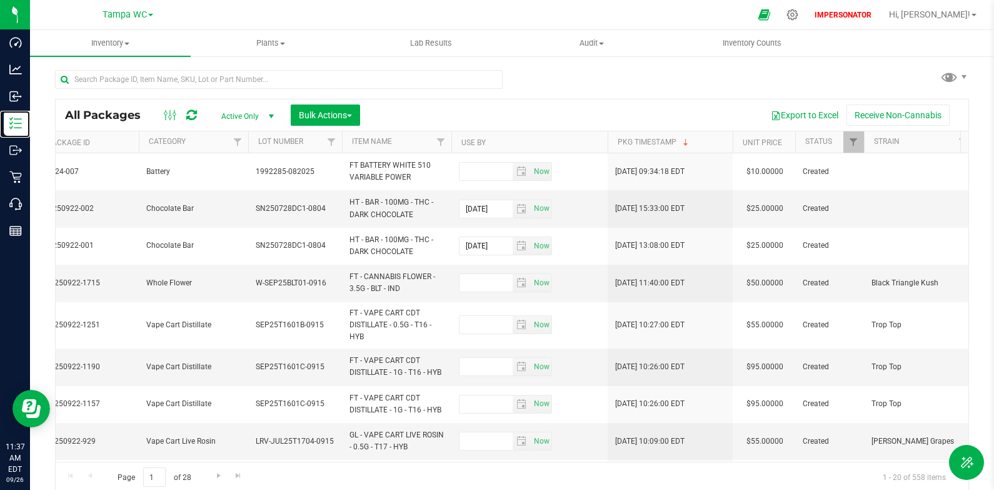
scroll to position [0, 997]
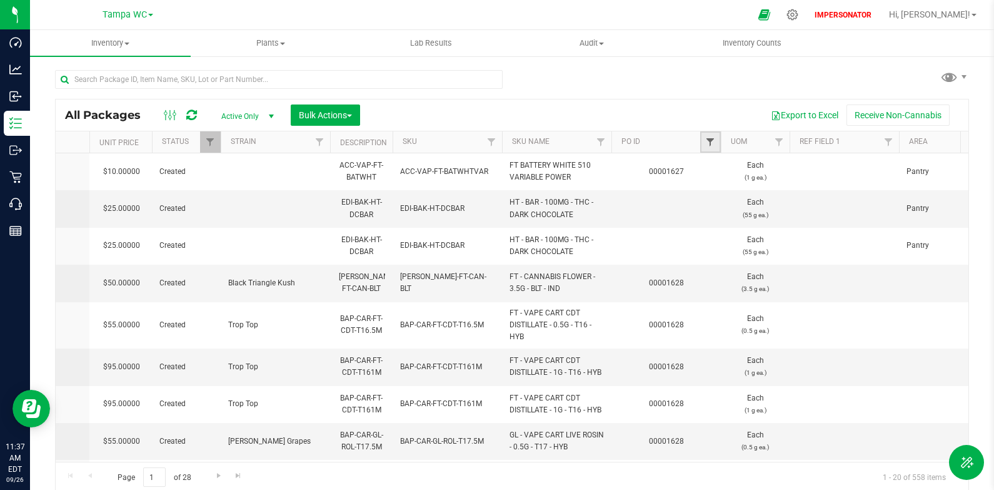
click at [712, 143] on span "Filter" at bounding box center [710, 142] width 10 height 10
paste input "00001629"
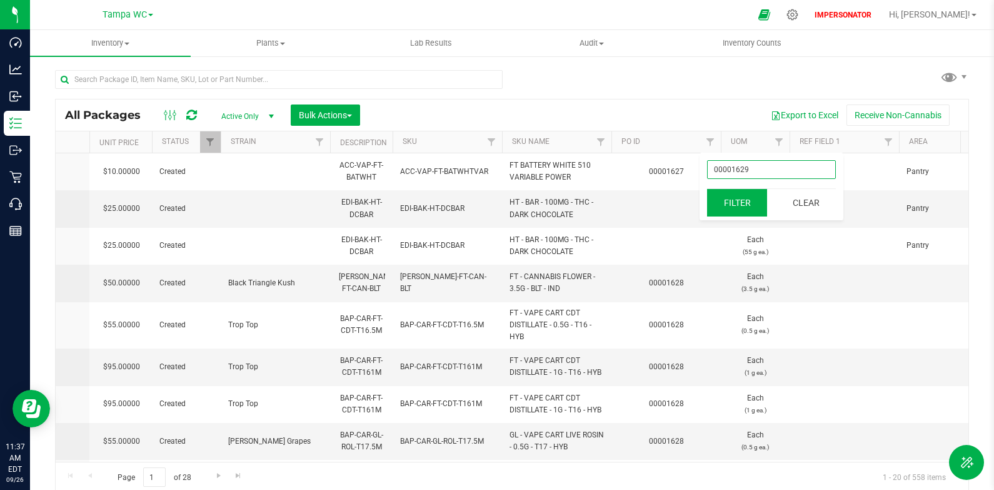
type input "00001629"
click at [740, 205] on button "Filter" at bounding box center [737, 203] width 60 height 28
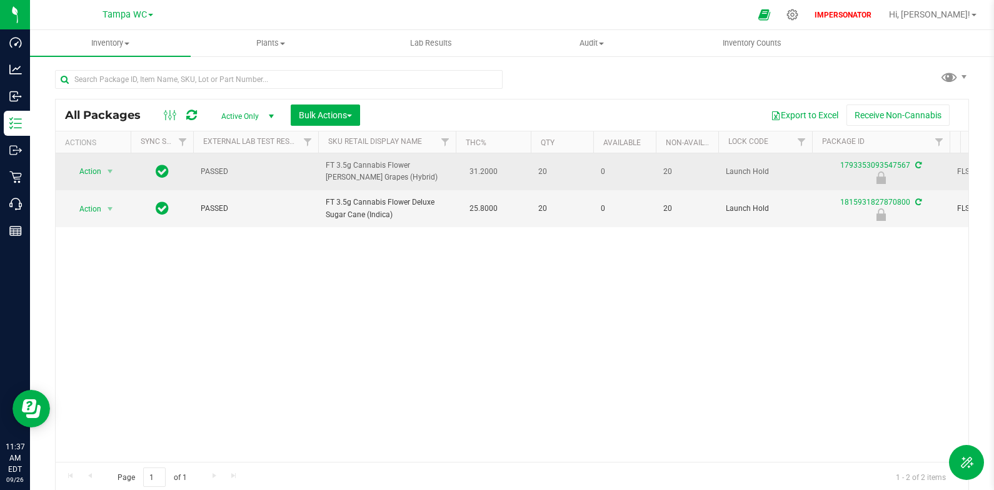
click at [162, 177] on icon at bounding box center [162, 170] width 13 height 15
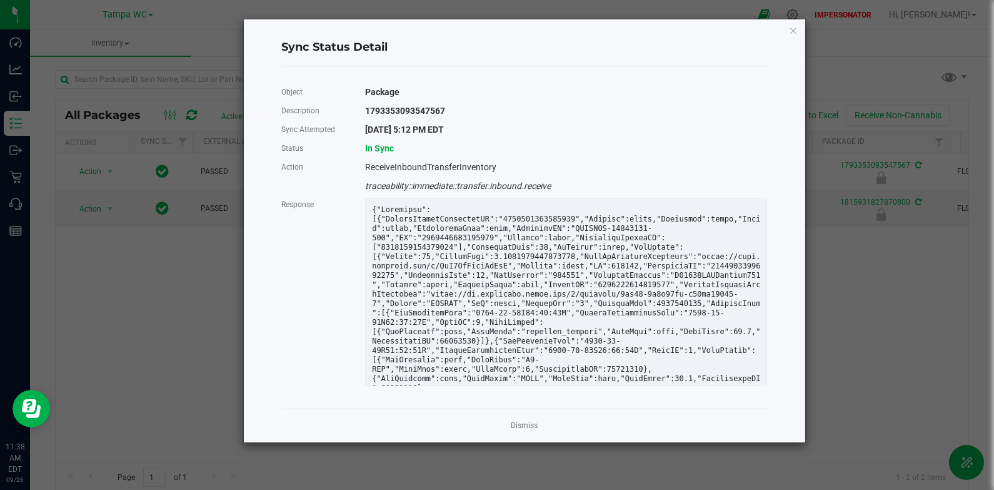
click at [515, 420] on link "Dismiss" at bounding box center [524, 425] width 27 height 11
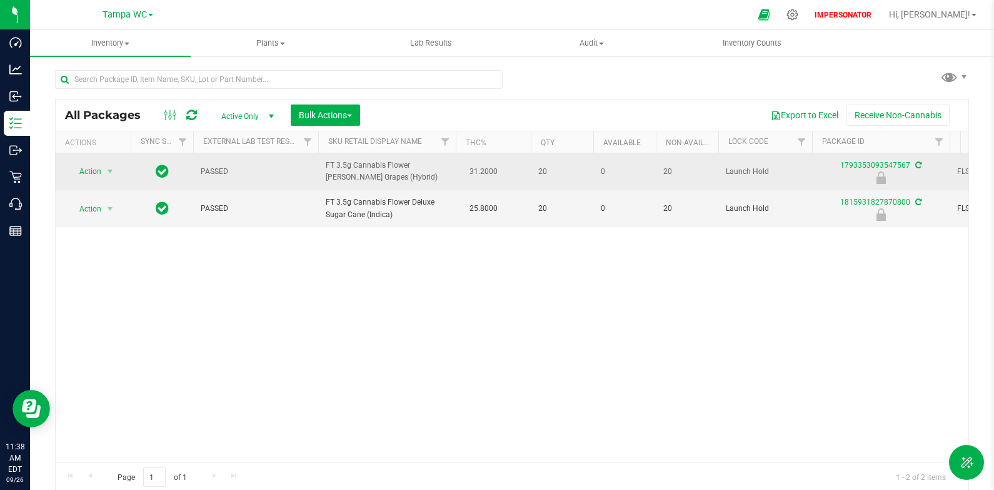
click at [166, 169] on icon at bounding box center [162, 170] width 13 height 15
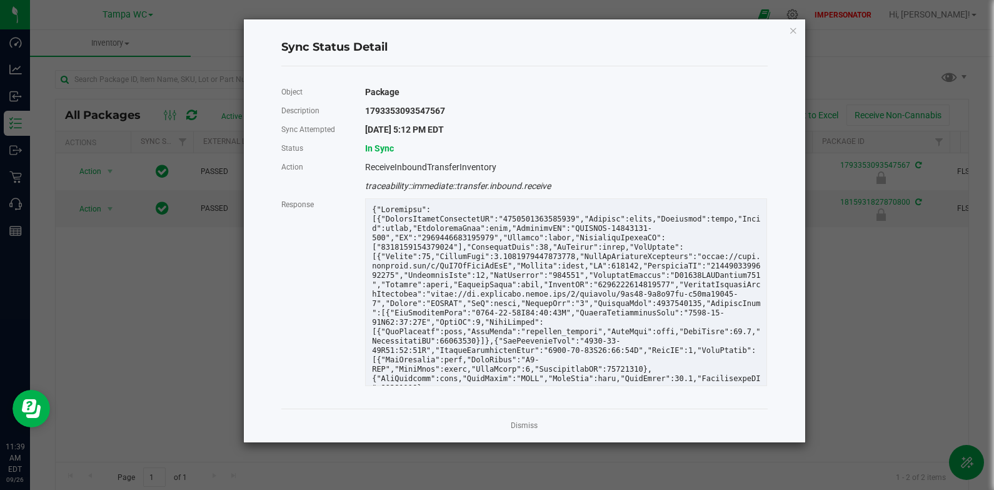
click at [405, 113] on div "1793353093547567" at bounding box center [566, 110] width 421 height 19
click at [795, 33] on icon "Close" at bounding box center [793, 30] width 9 height 15
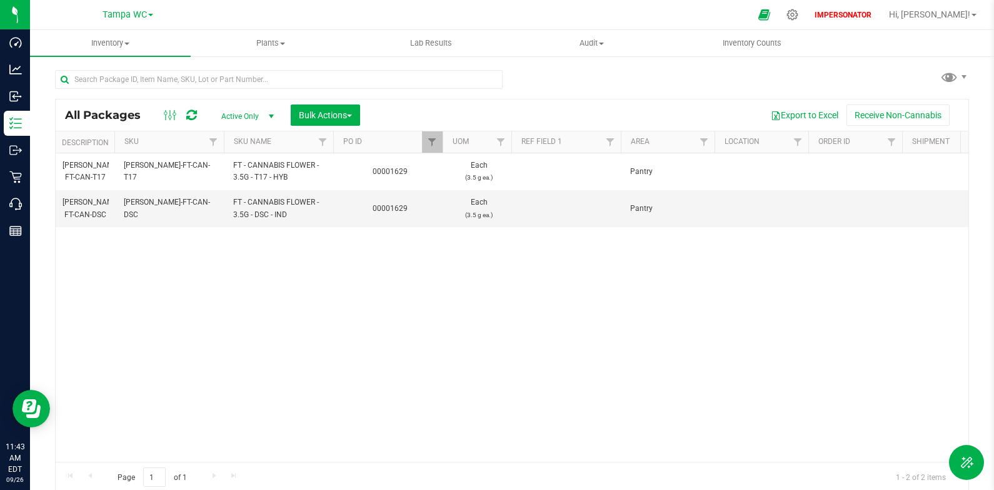
scroll to position [0, 1868]
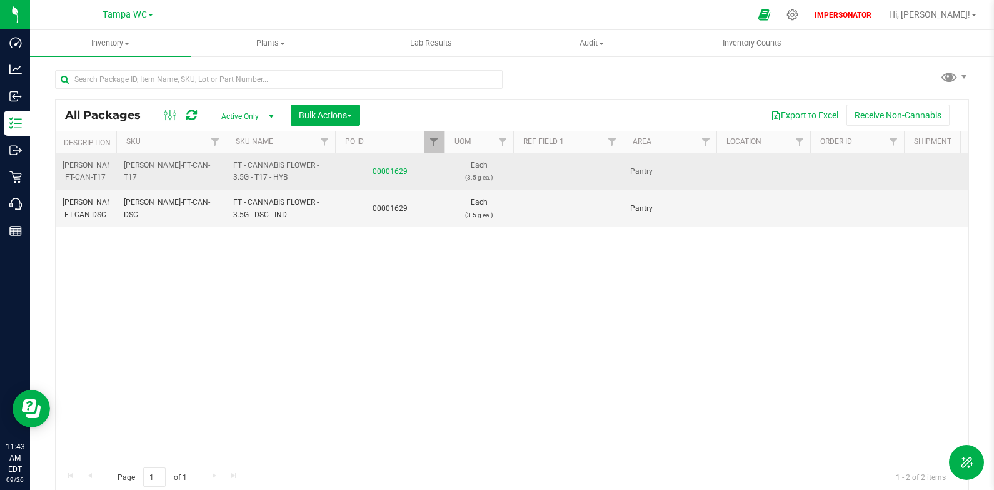
click at [394, 166] on td "00001629" at bounding box center [389, 171] width 109 height 37
click at [394, 167] on link "00001629" at bounding box center [390, 171] width 35 height 9
